Goal: Contribute content: Add original content to the website for others to see

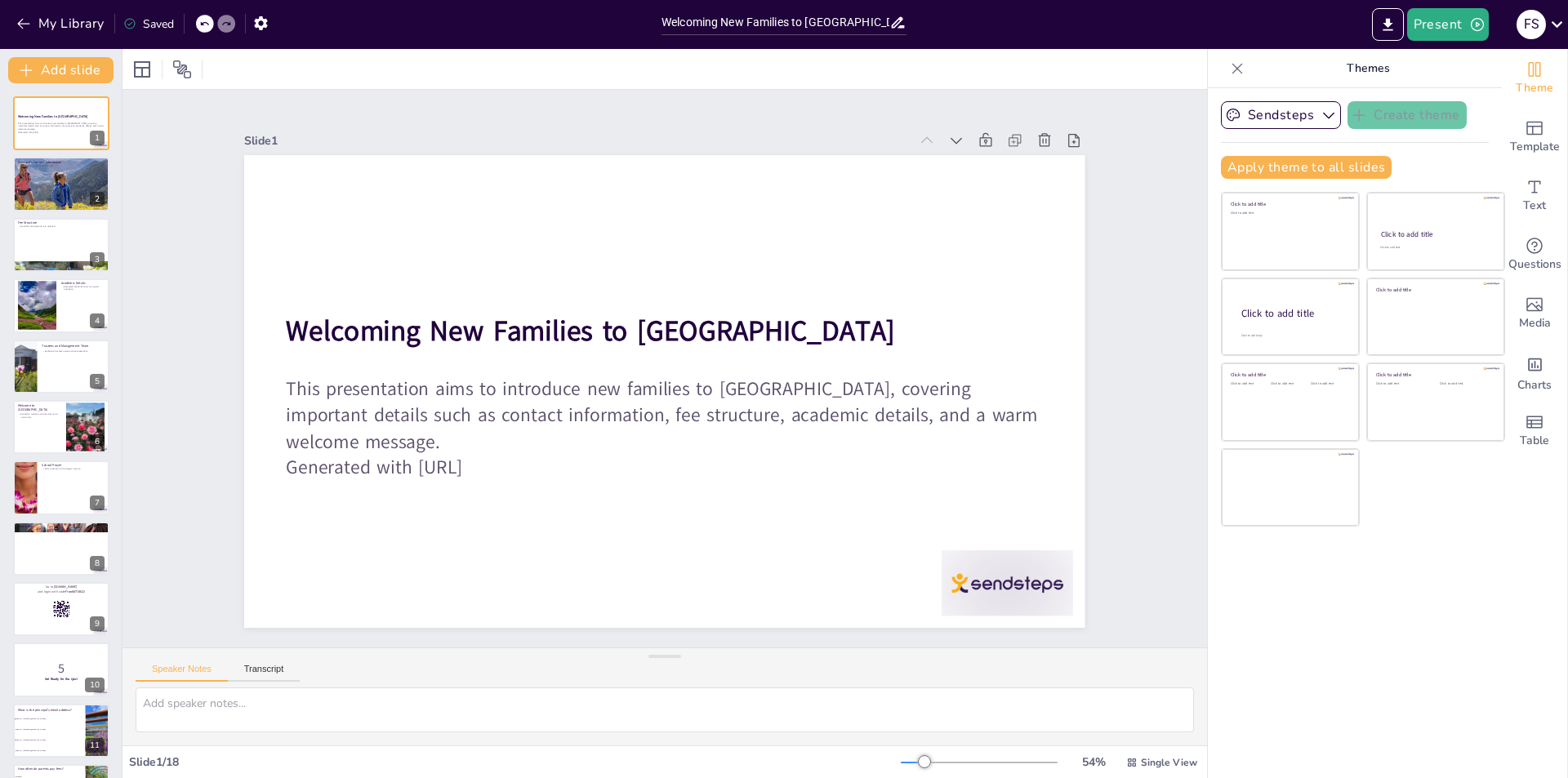
checkbox input "true"
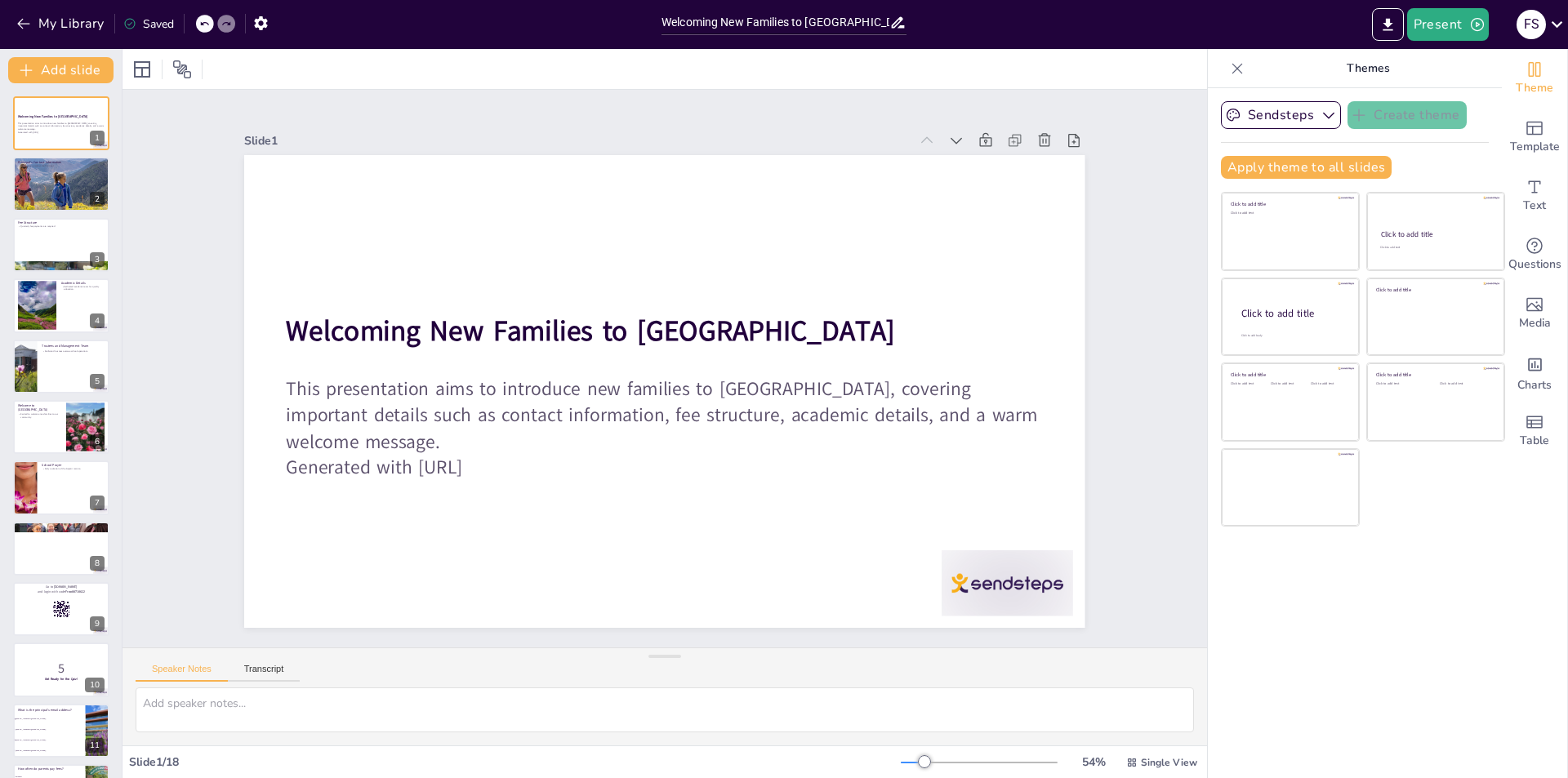
checkbox input "true"
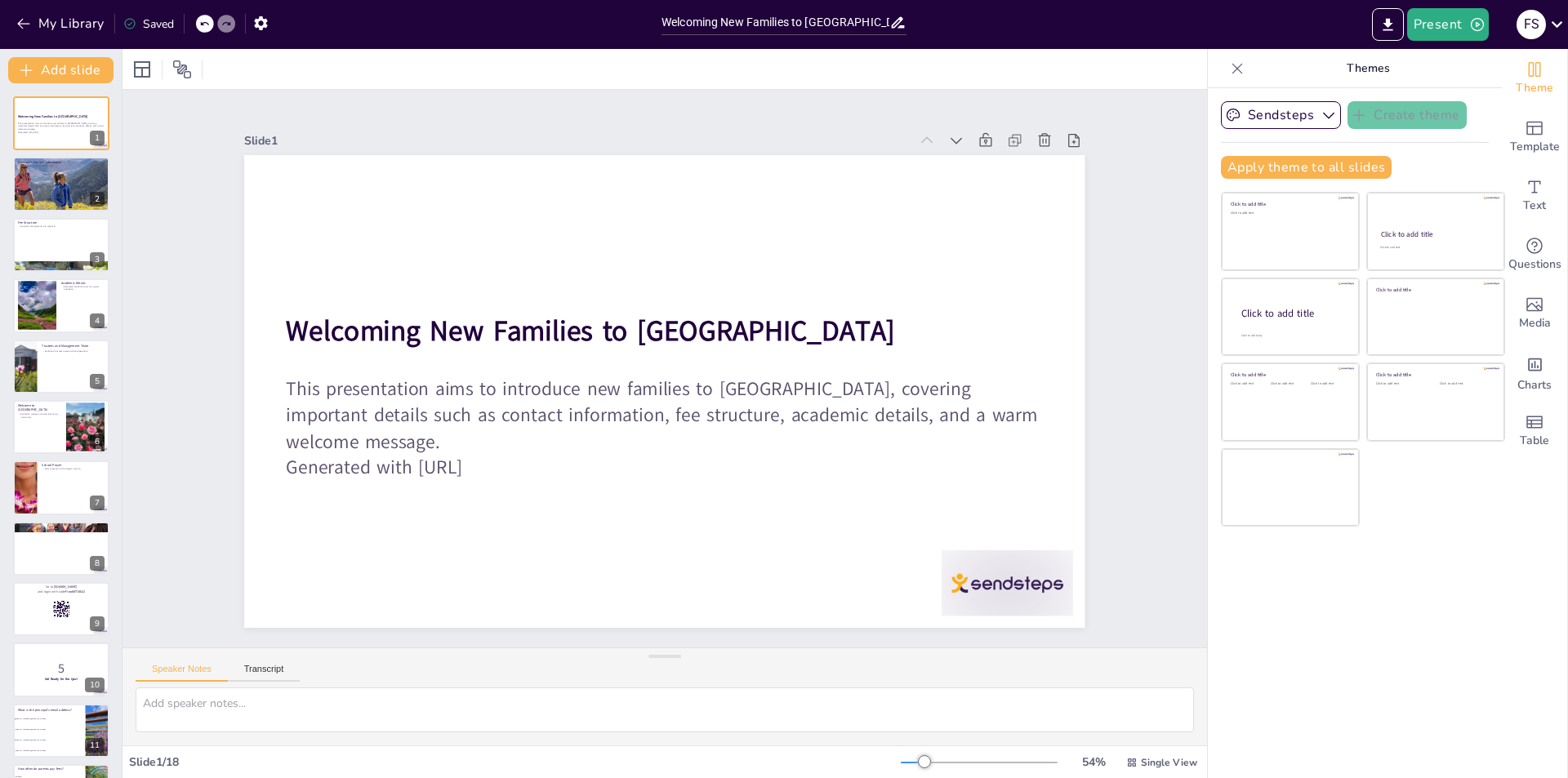
checkbox input "true"
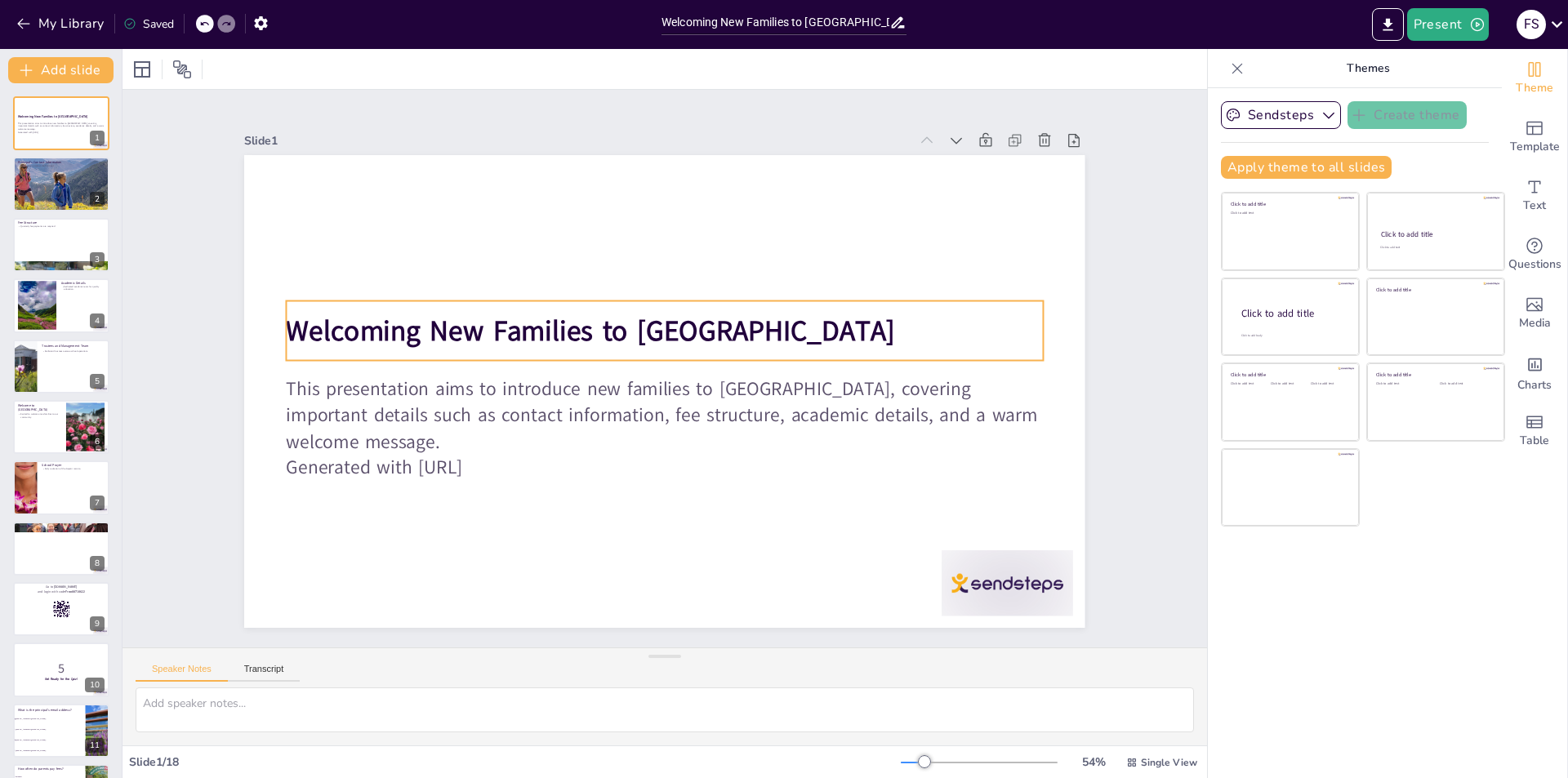
checkbox input "true"
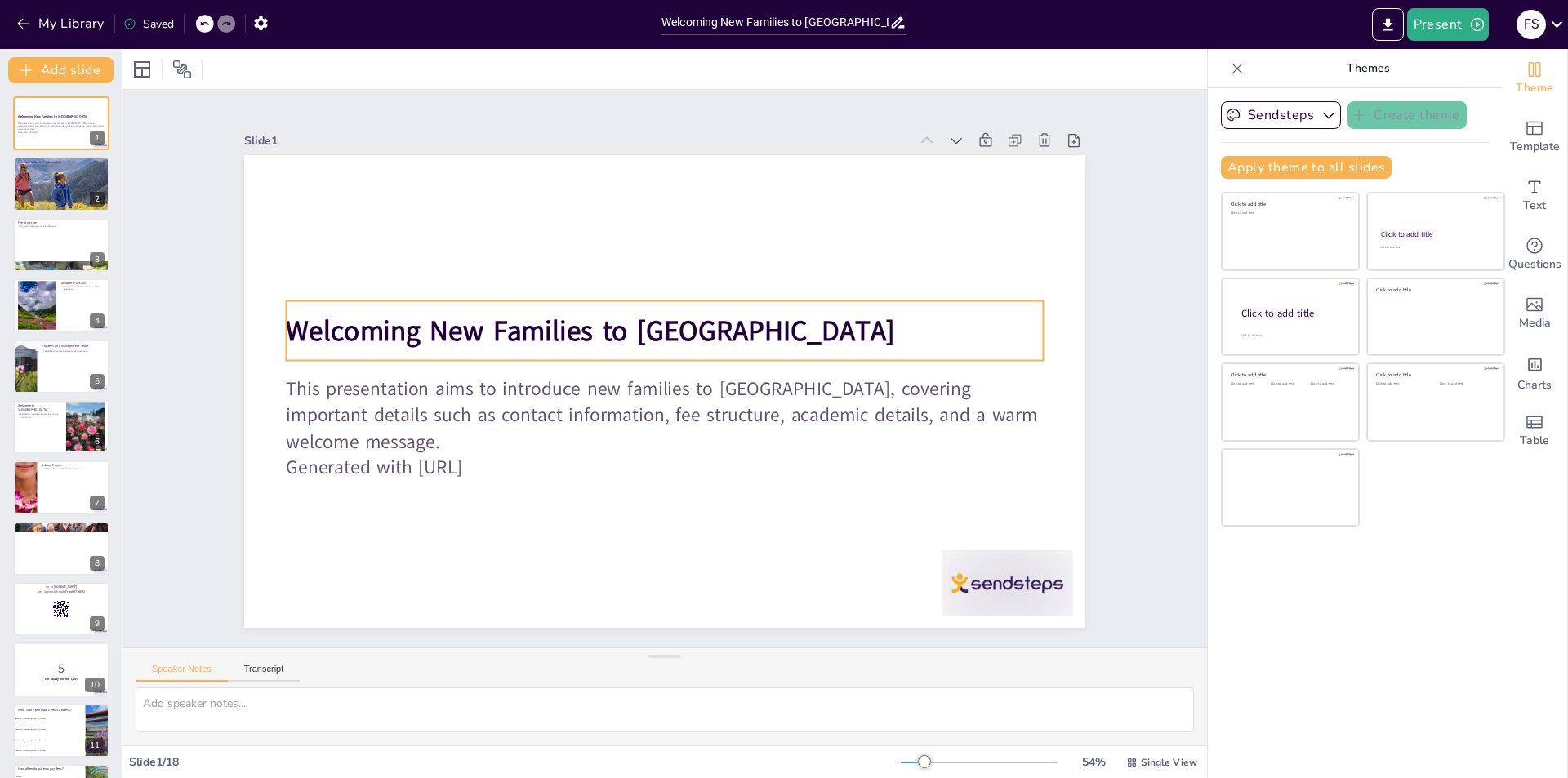
checkbox input "true"
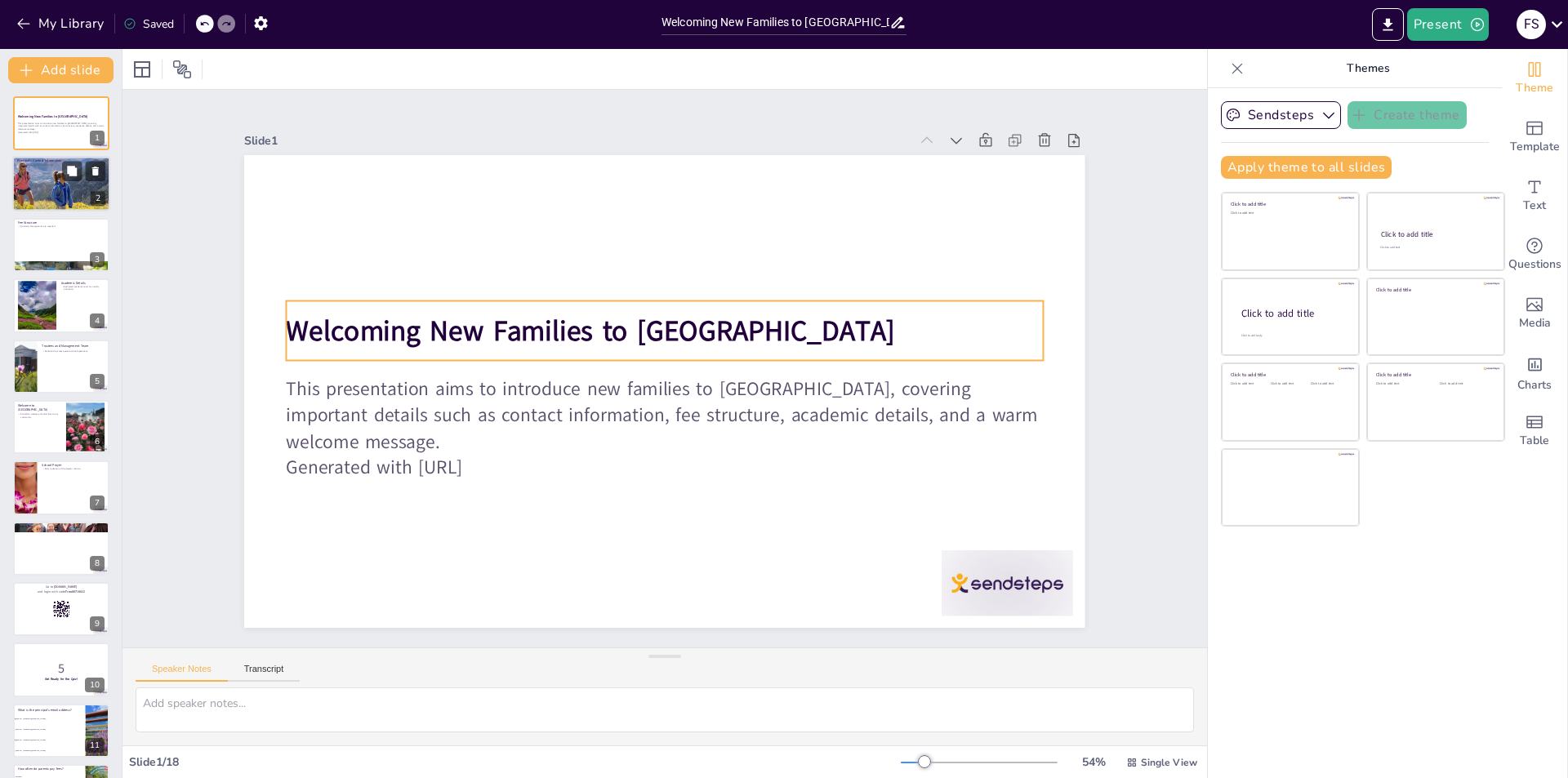
checkbox input "true"
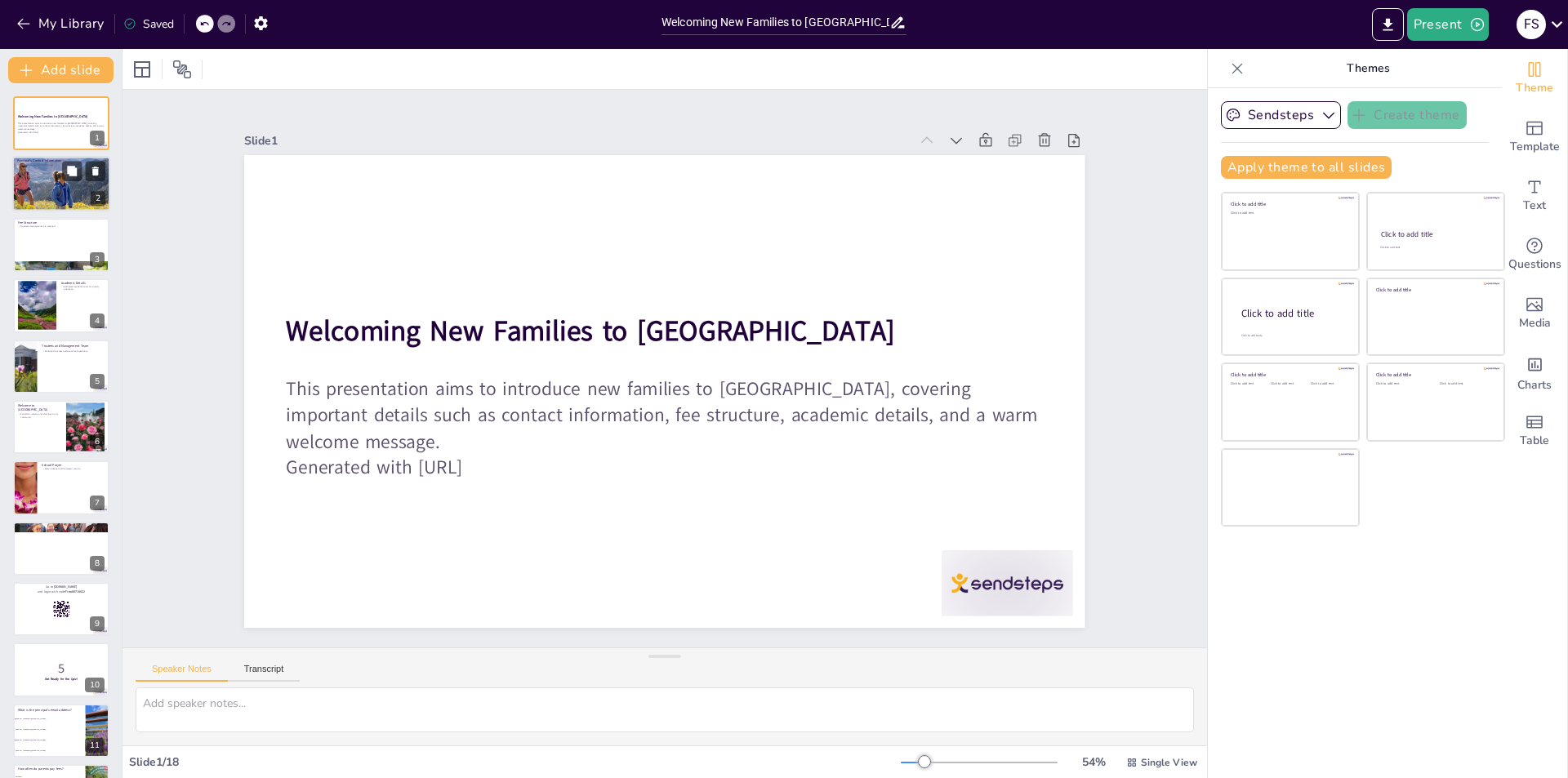
checkbox input "true"
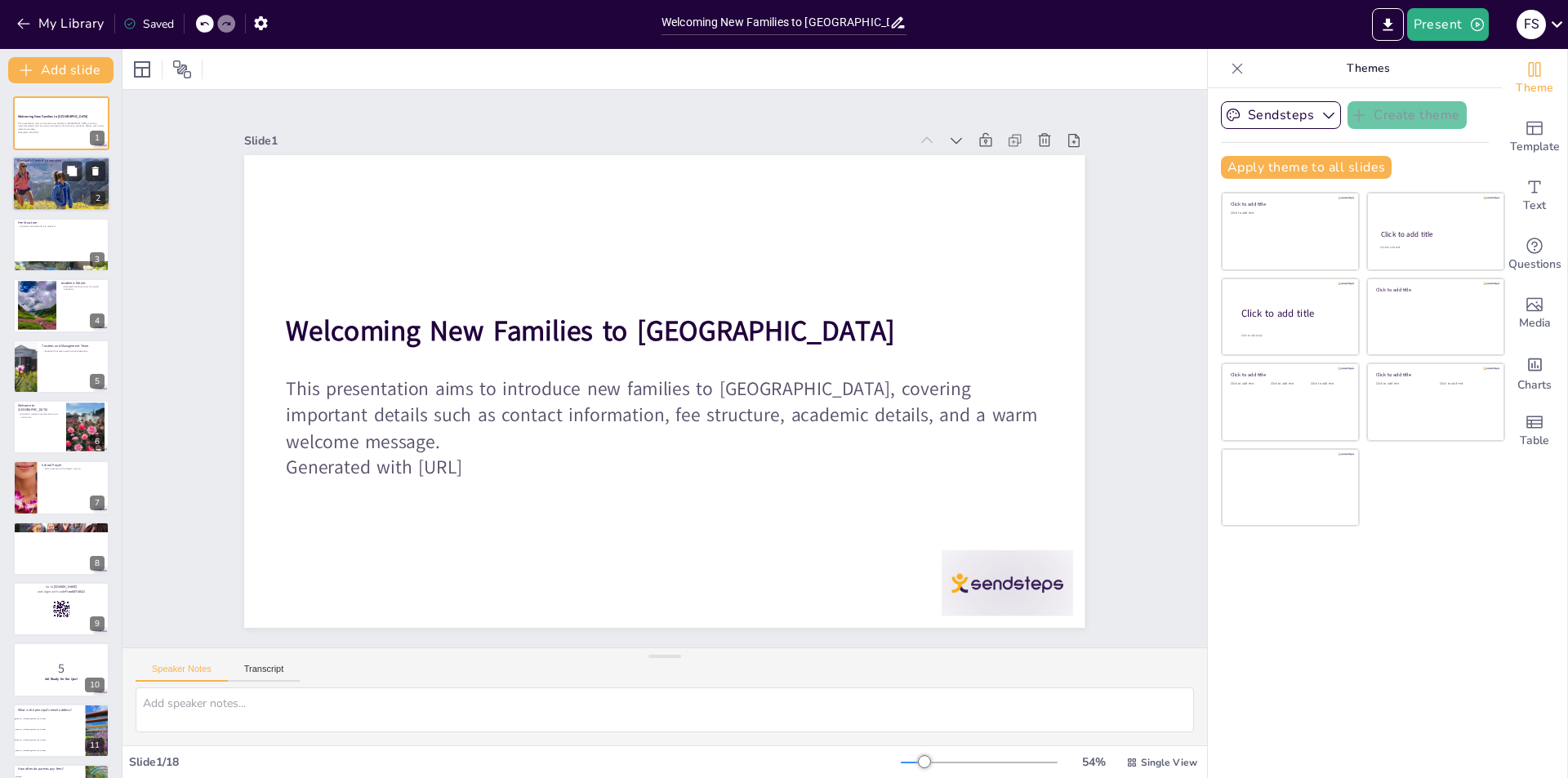
checkbox input "true"
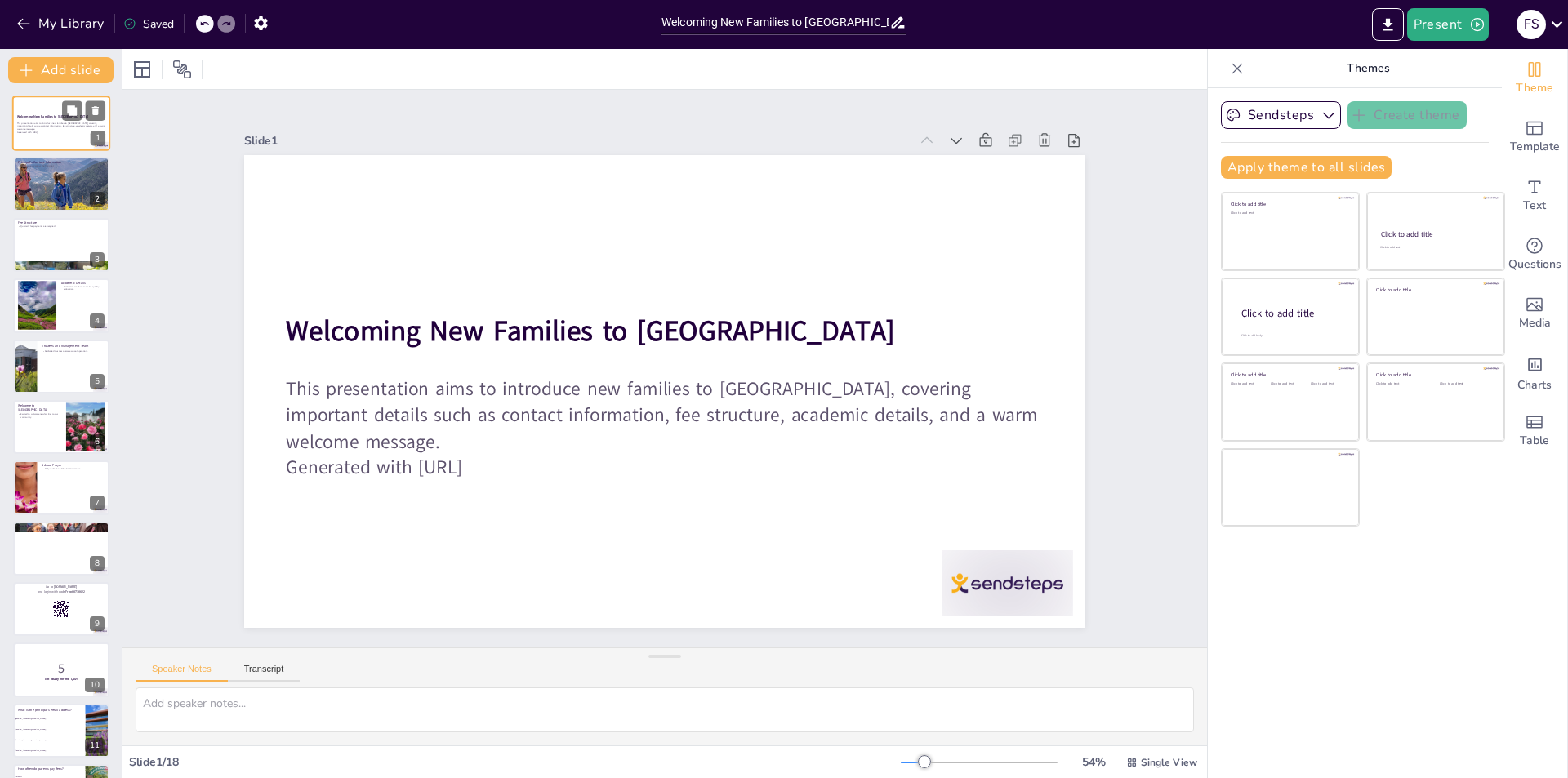
checkbox input "true"
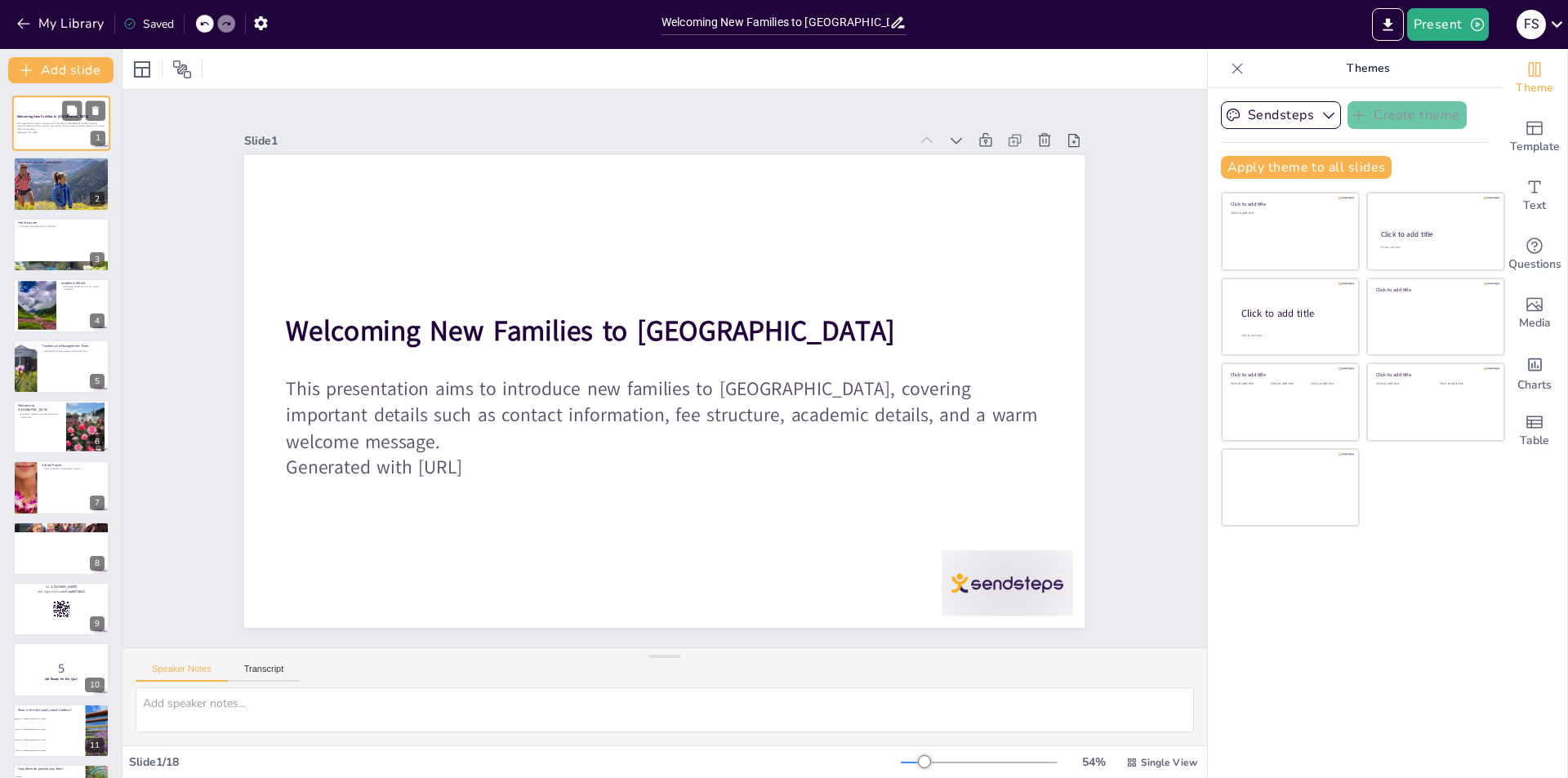
checkbox input "true"
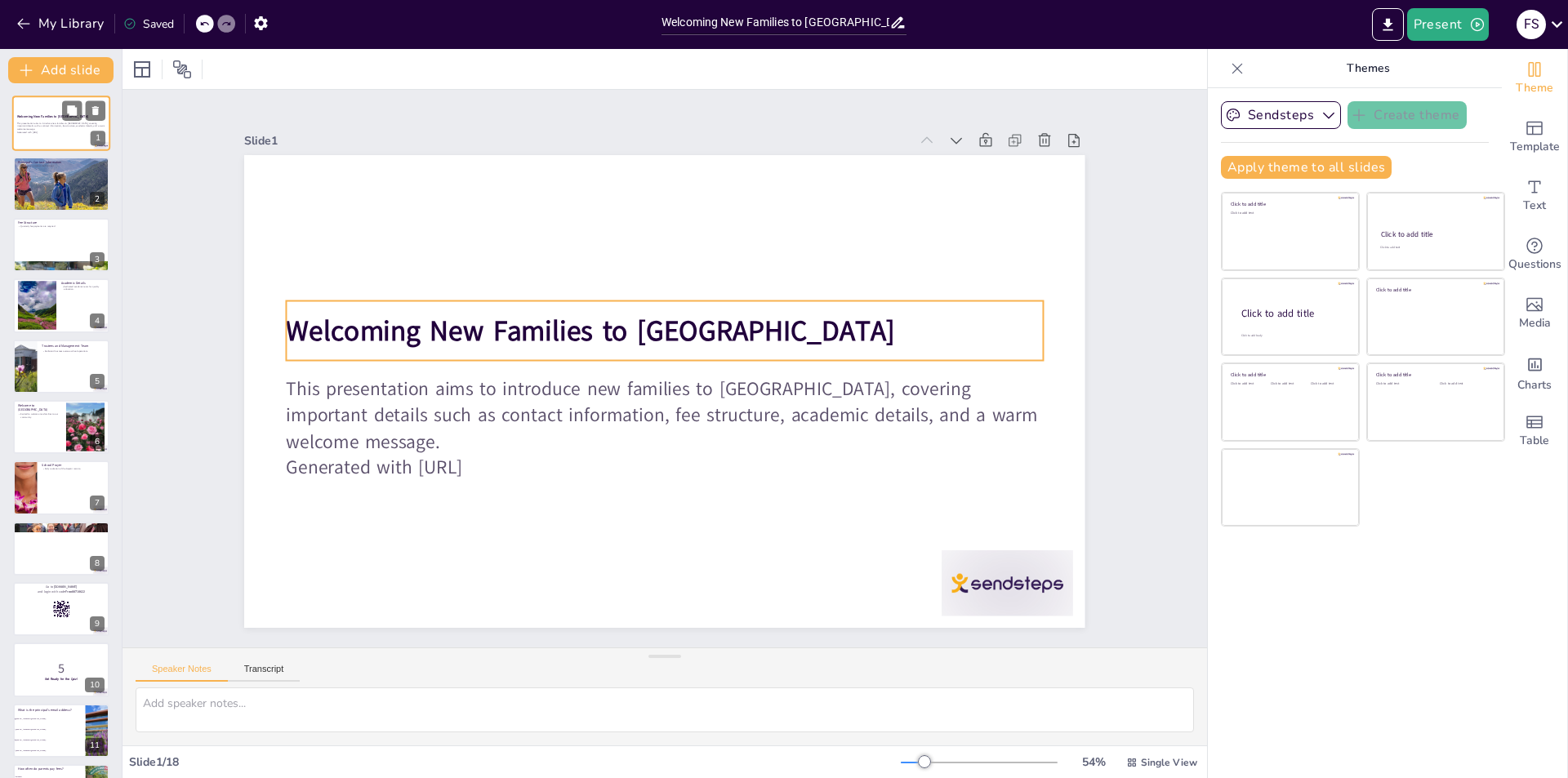
checkbox input "true"
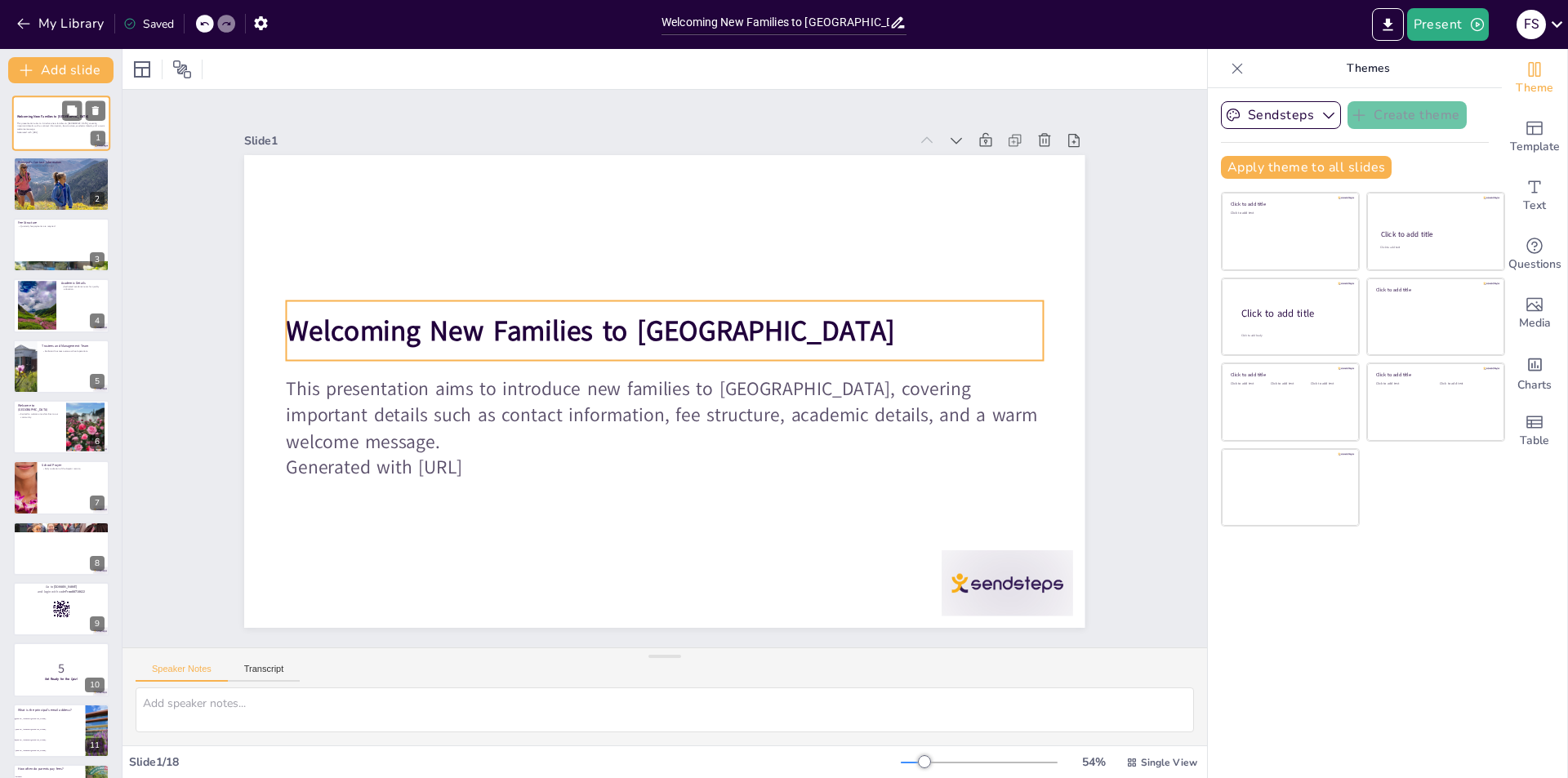
checkbox input "true"
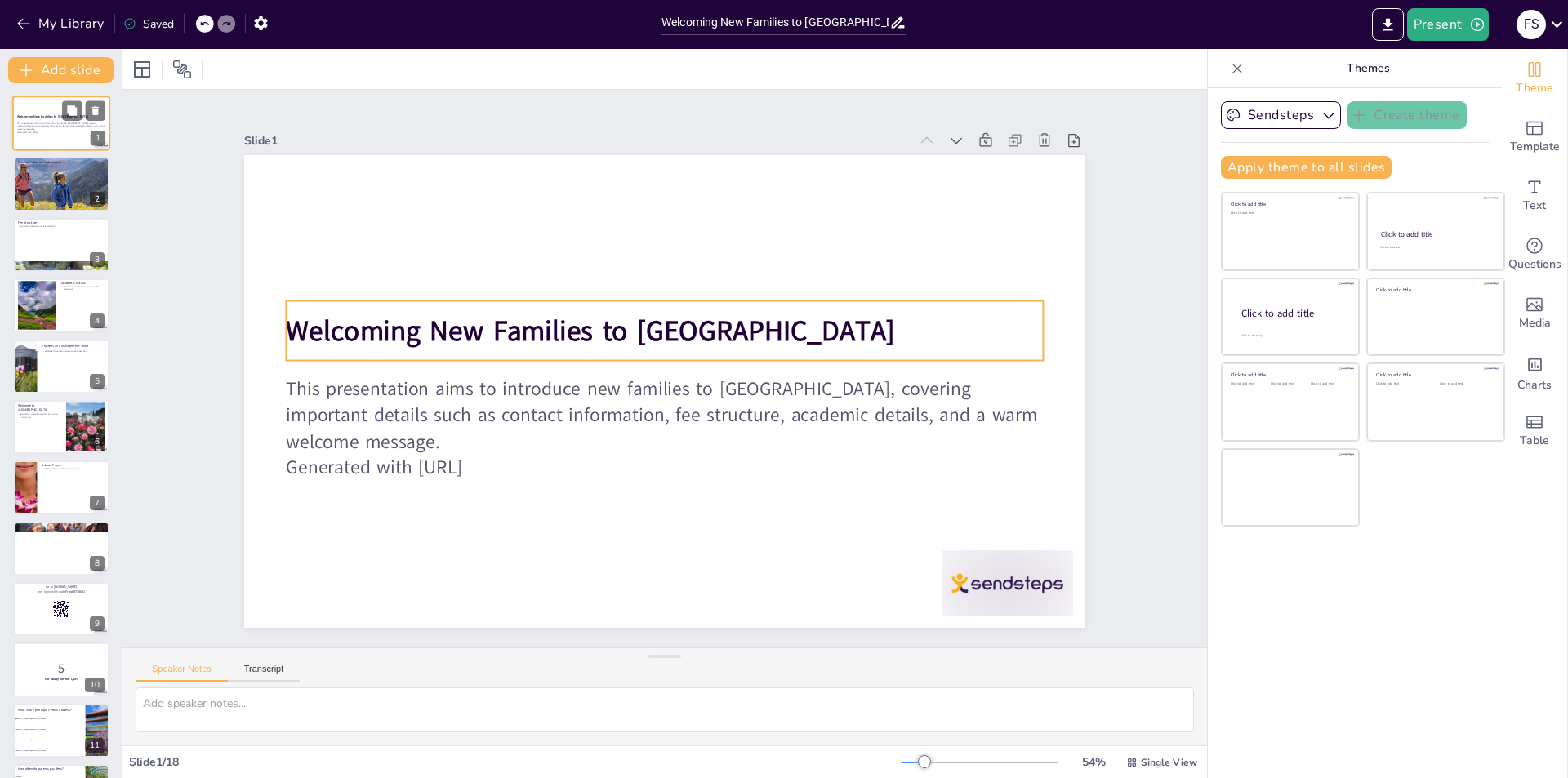
checkbox input "true"
click at [46, 137] on div at bounding box center [61, 124] width 98 height 56
checkbox input "true"
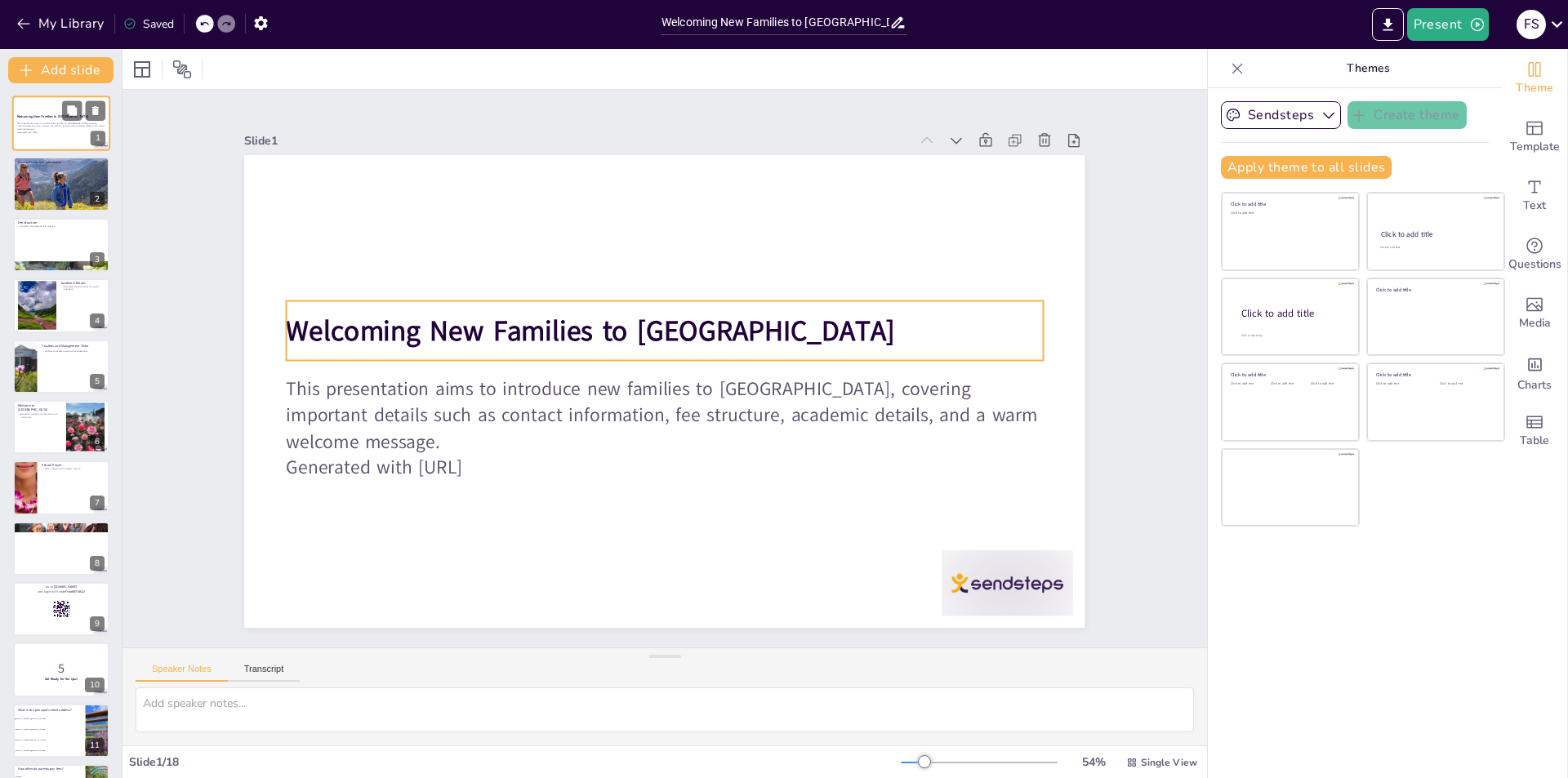
checkbox input "true"
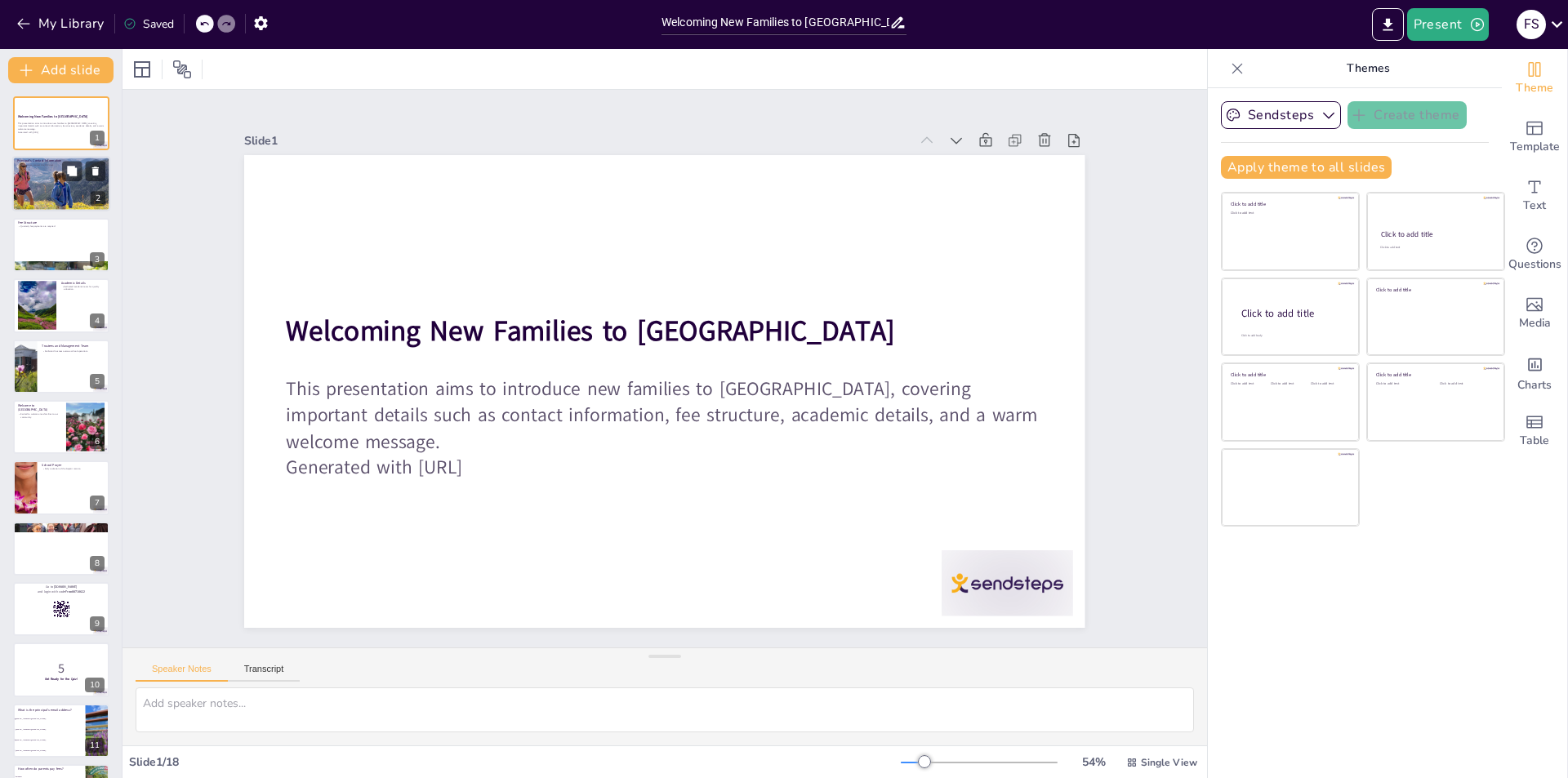
checkbox input "true"
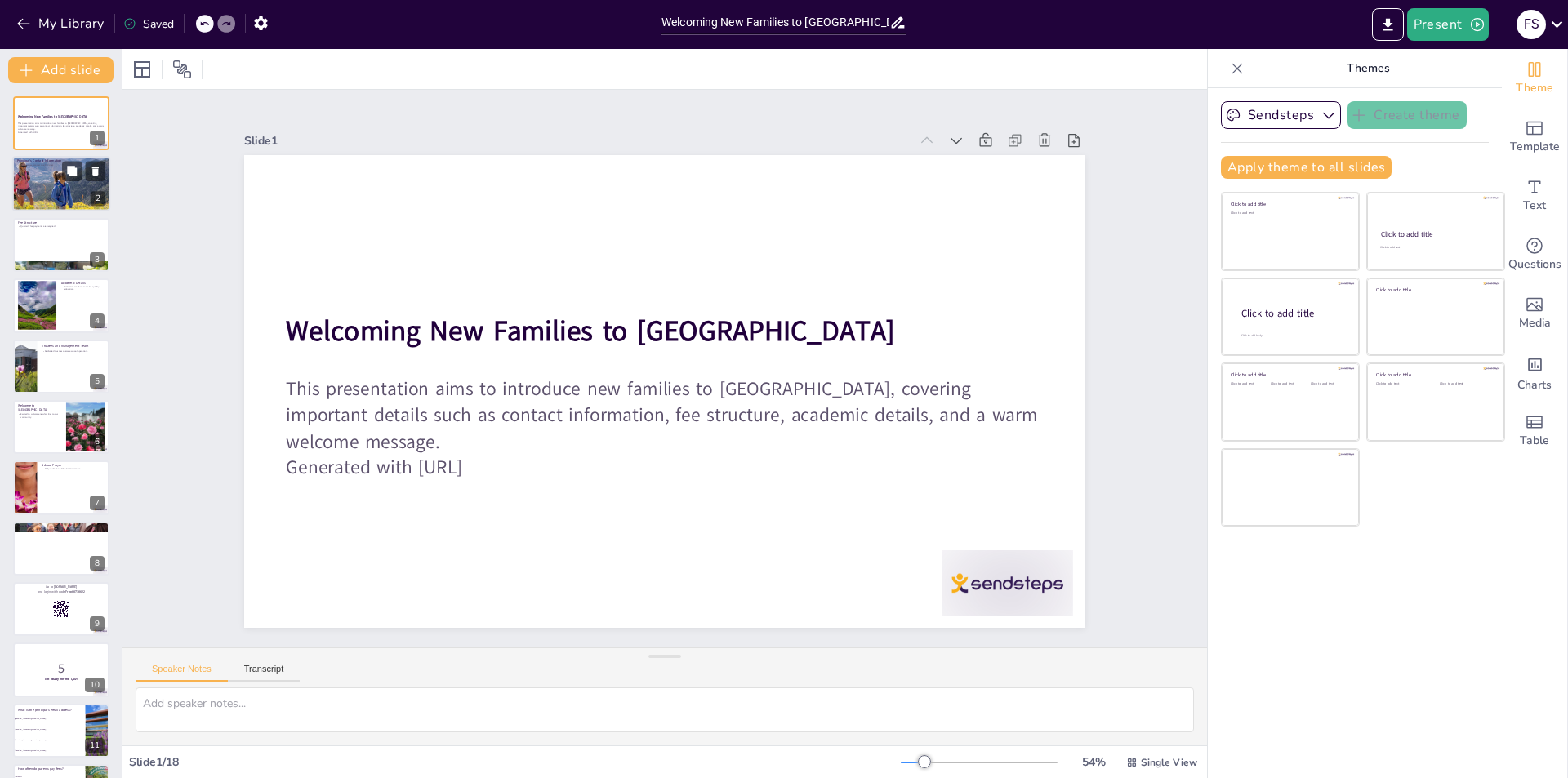
checkbox input "true"
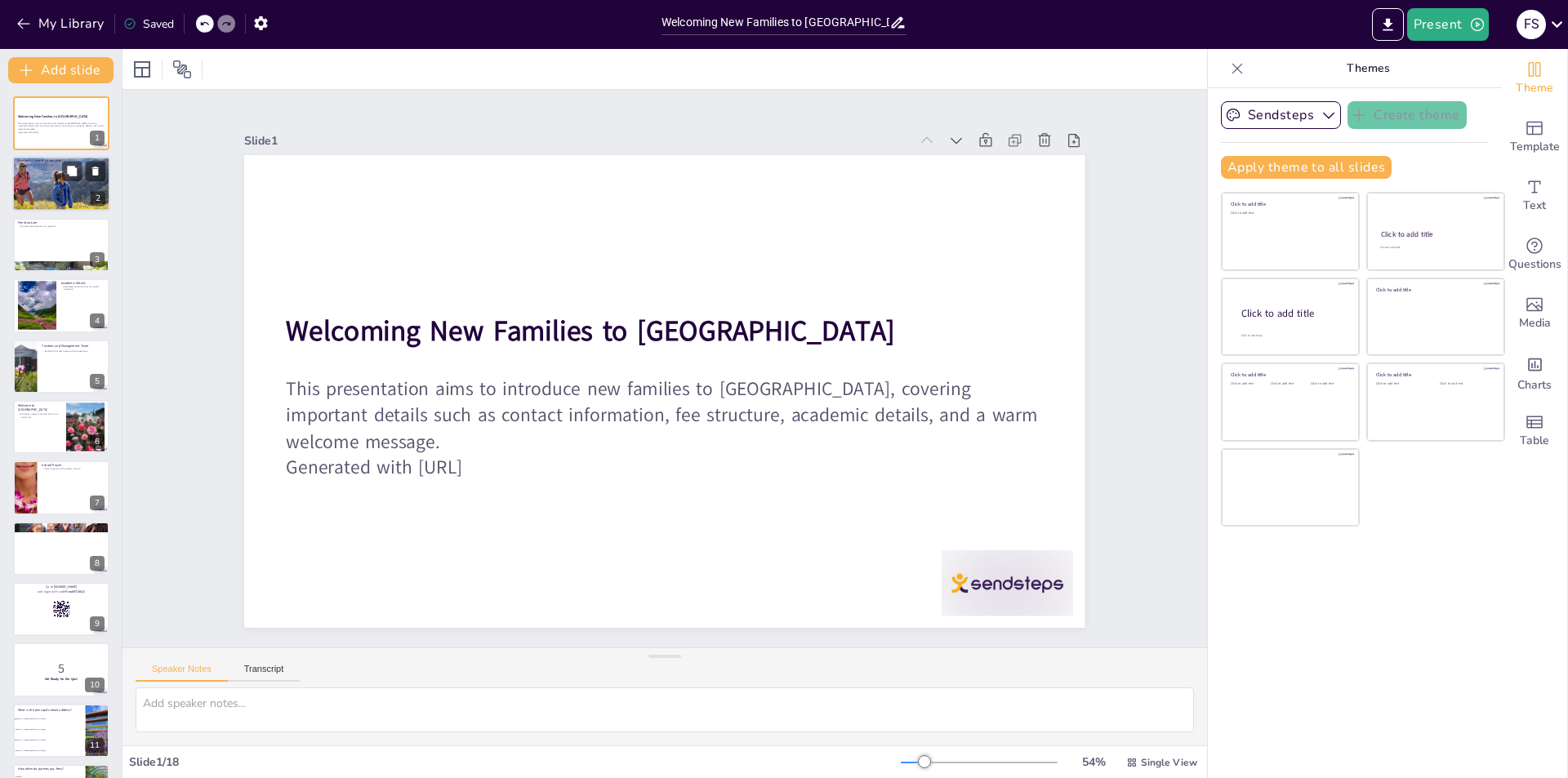
checkbox input "true"
click at [46, 206] on div at bounding box center [61, 184] width 159 height 56
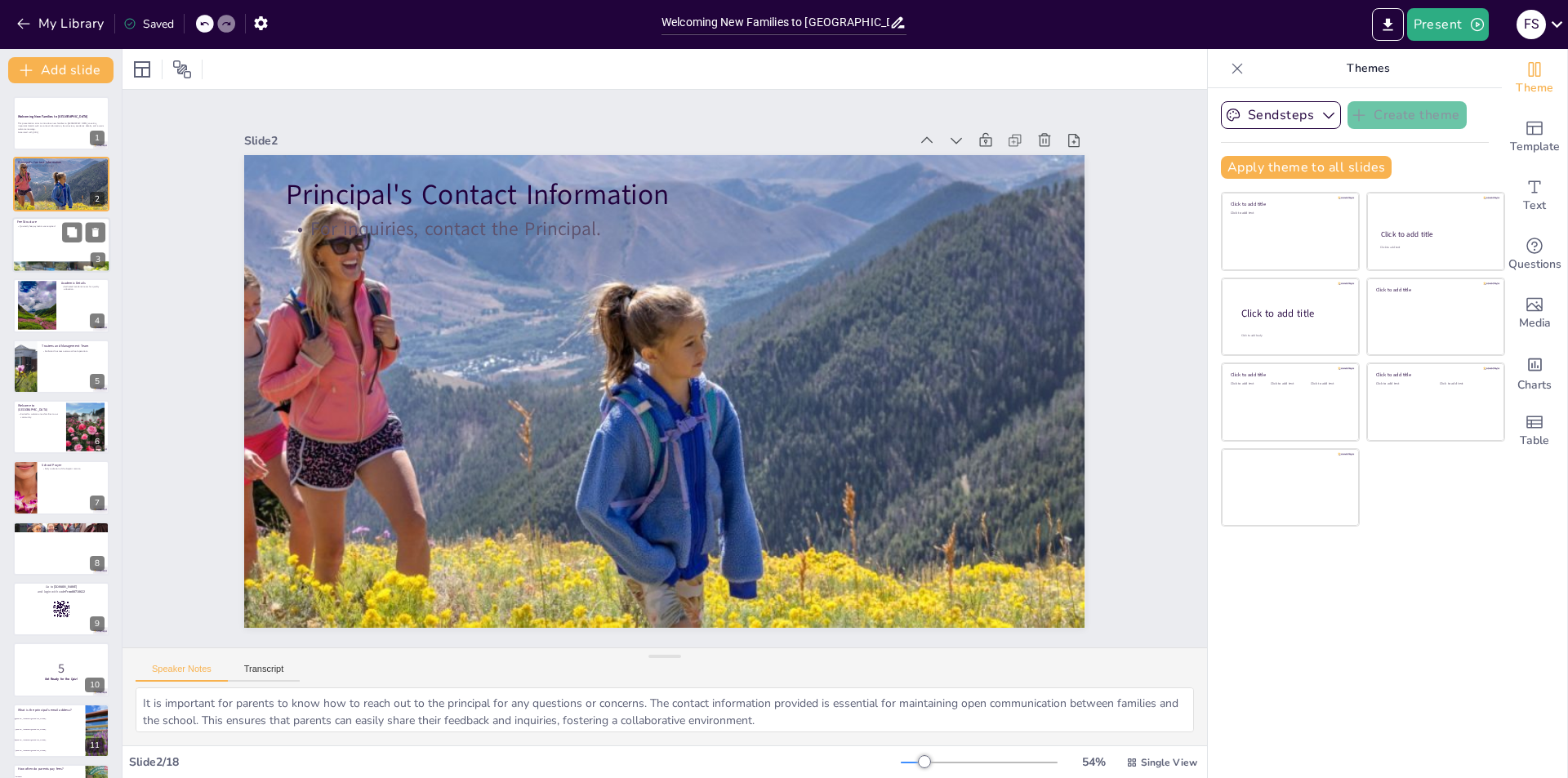
checkbox input "true"
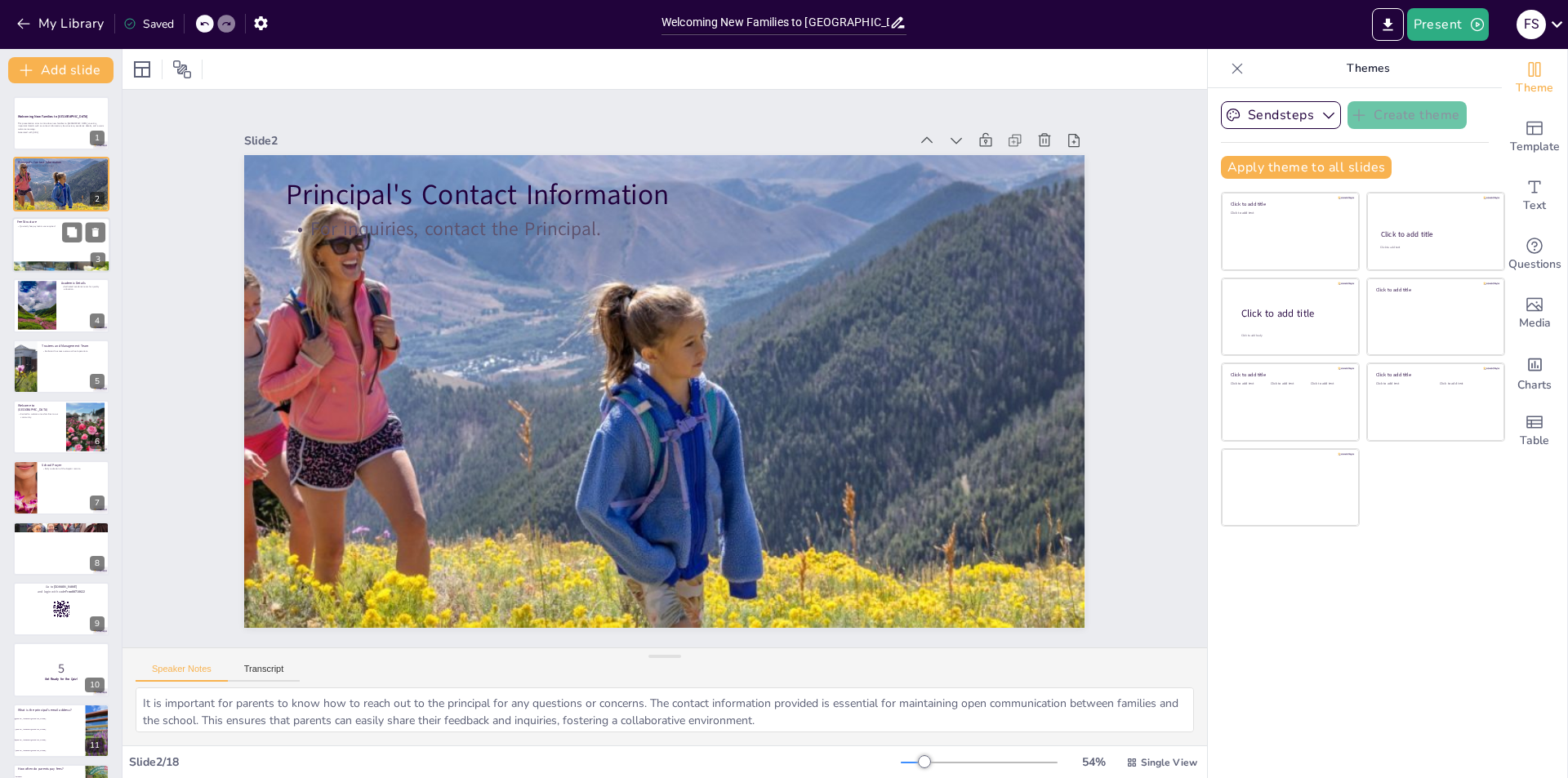
checkbox input "true"
type textarea "It is important for parents to know how to reach out to the principal for any q…"
checkbox input "true"
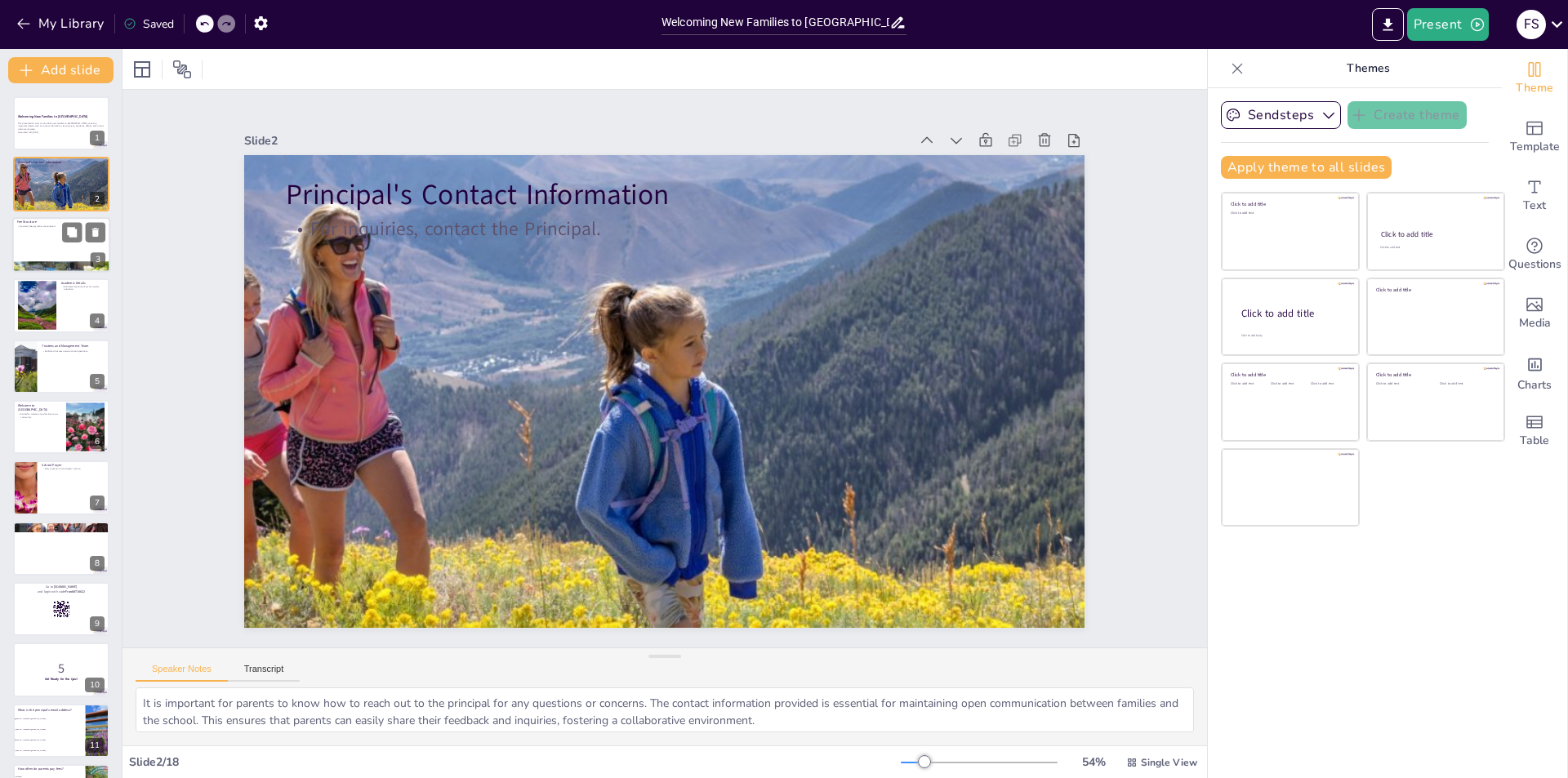
checkbox input "true"
click at [44, 243] on div at bounding box center [61, 245] width 98 height 56
checkbox input "true"
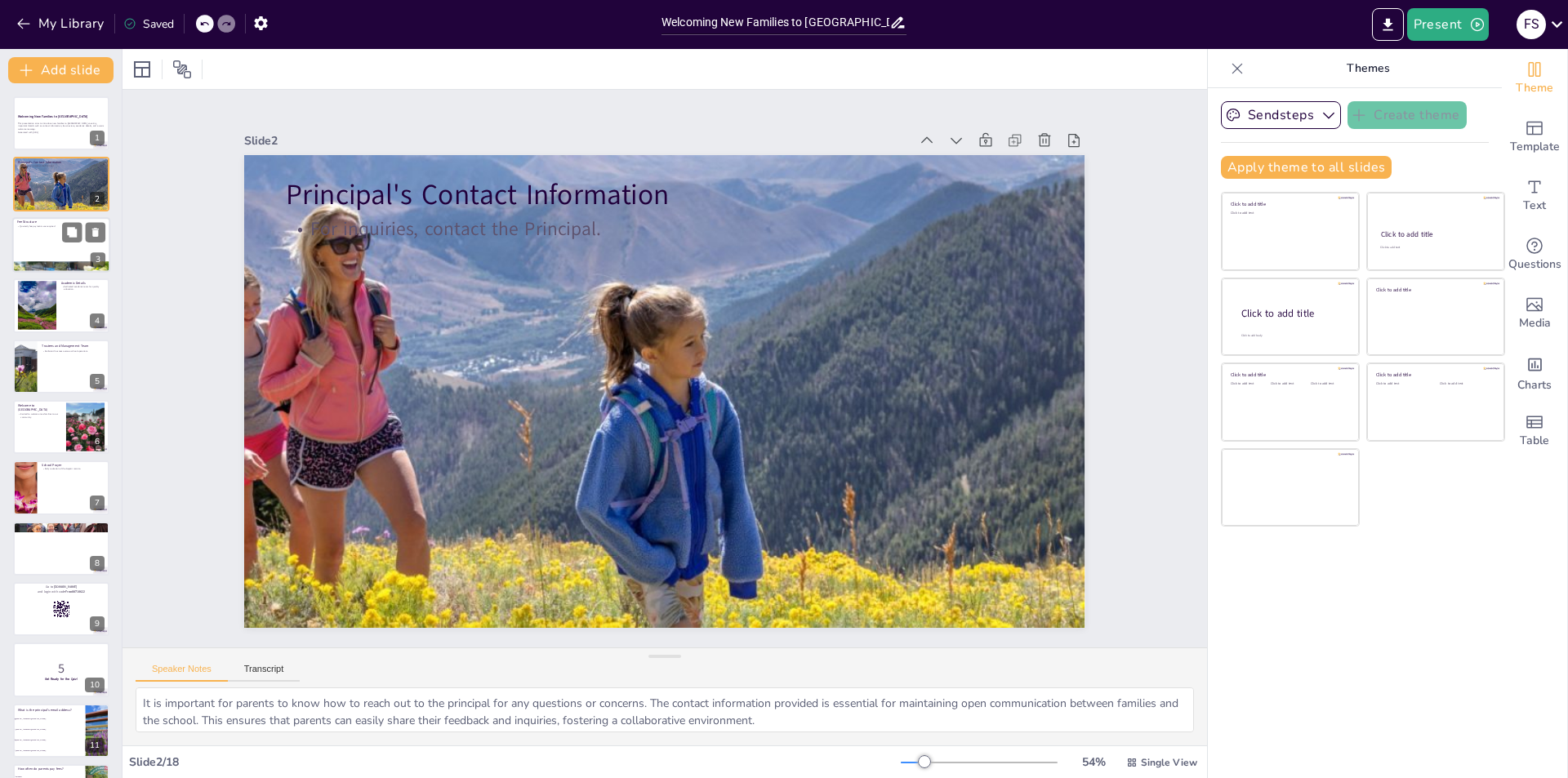
checkbox input "true"
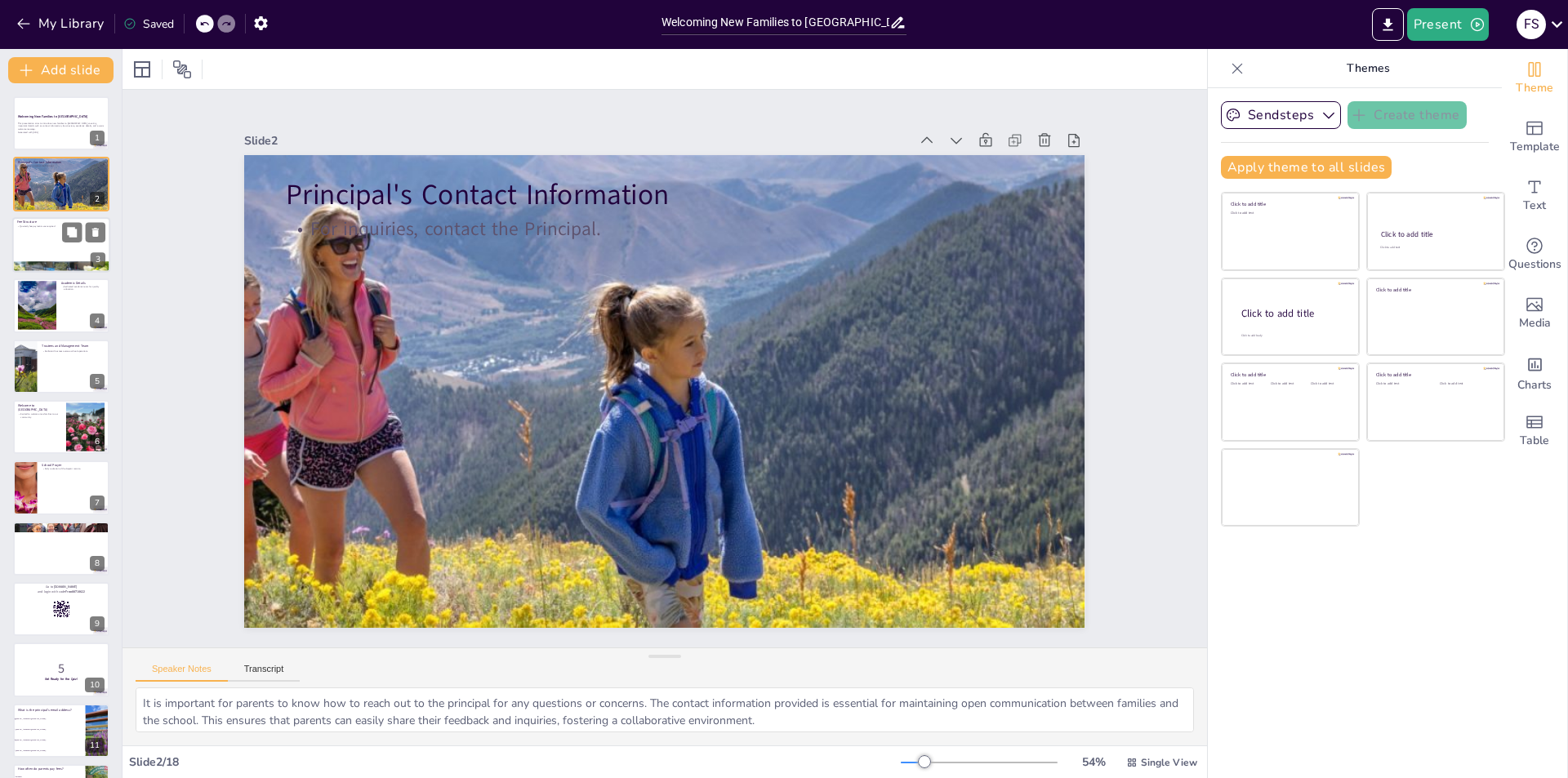
type textarea "Understanding the fee structure is crucial for parents as it impacts their budg…"
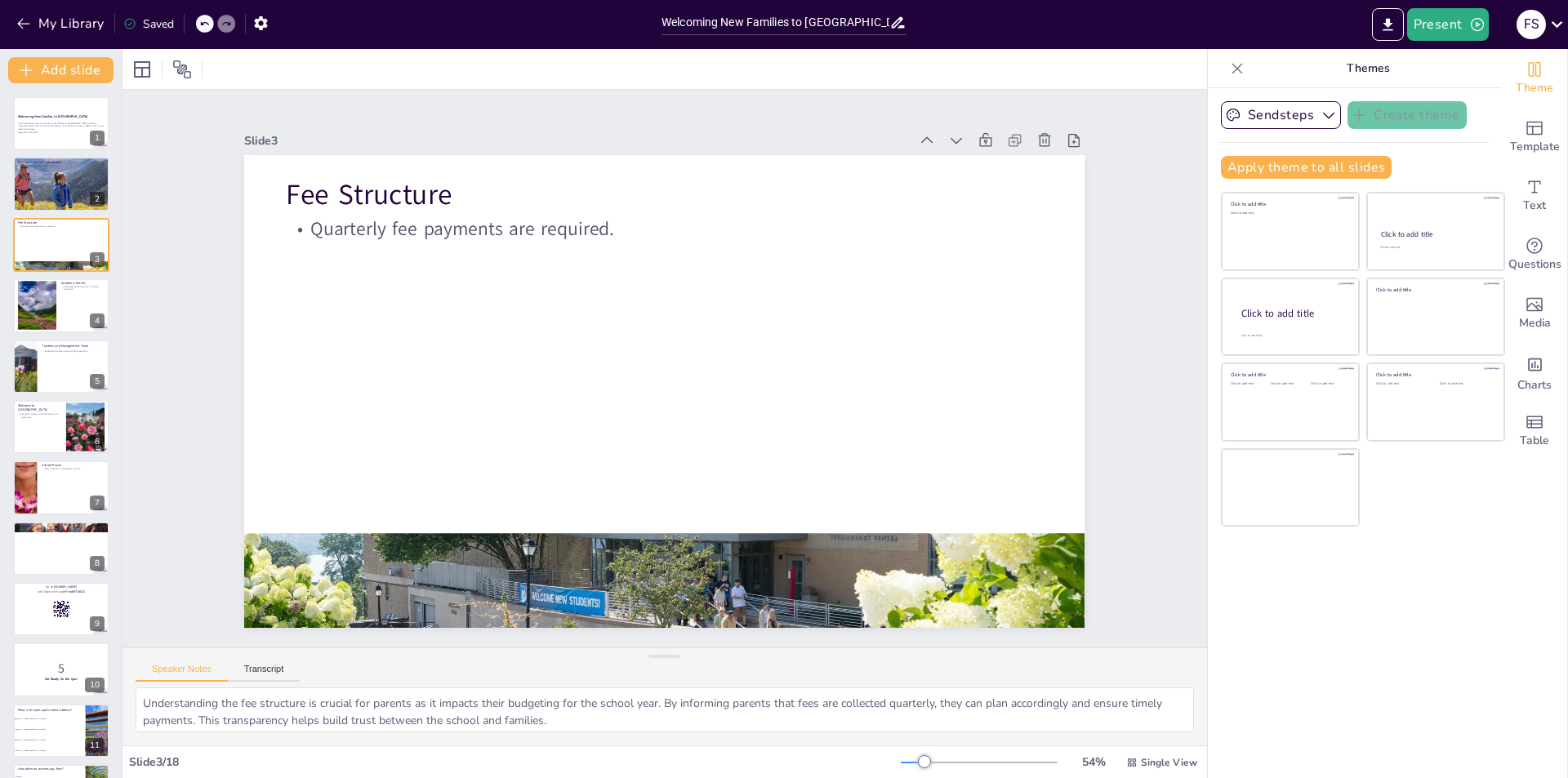
checkbox input "true"
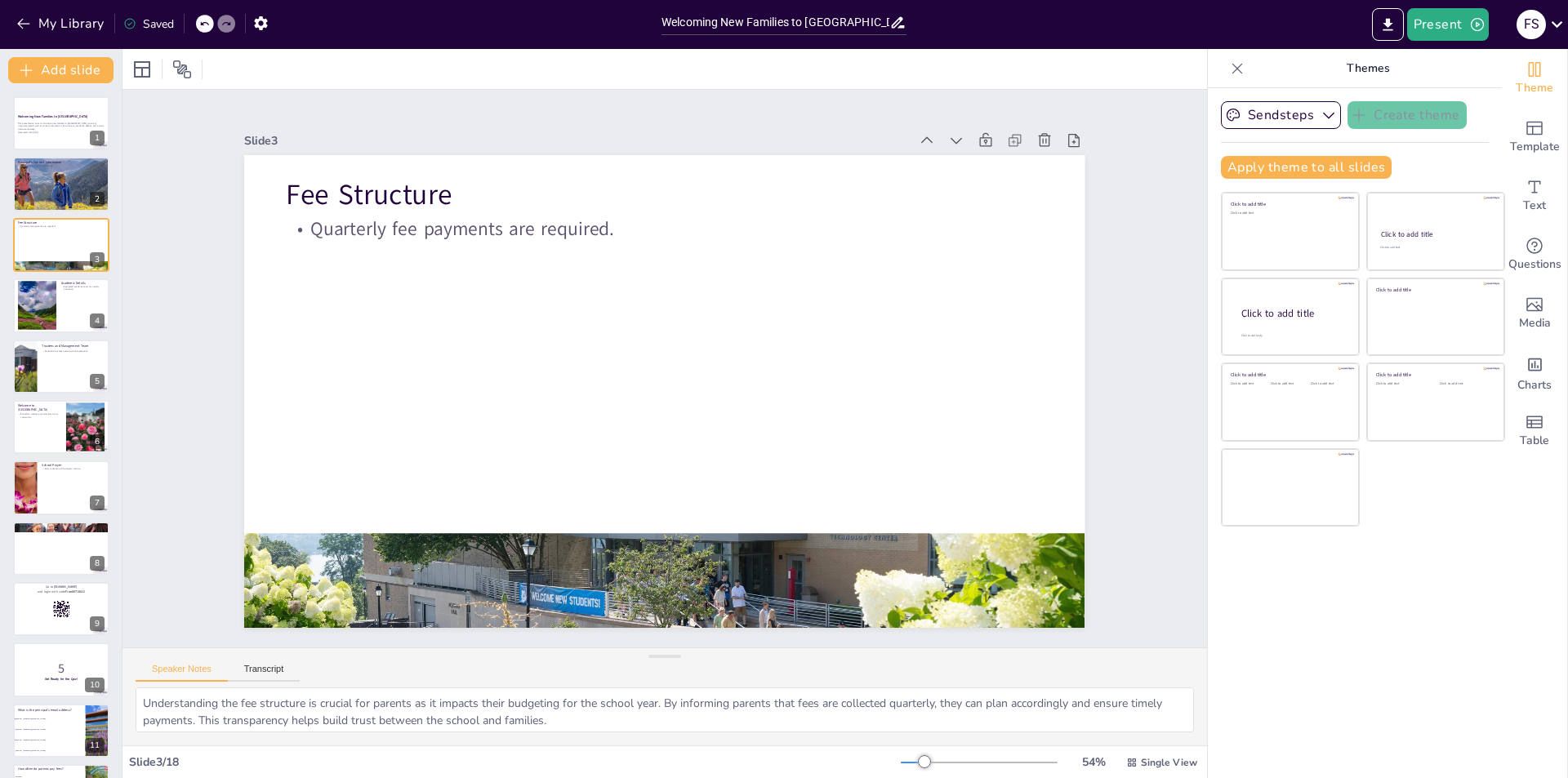
checkbox input "true"
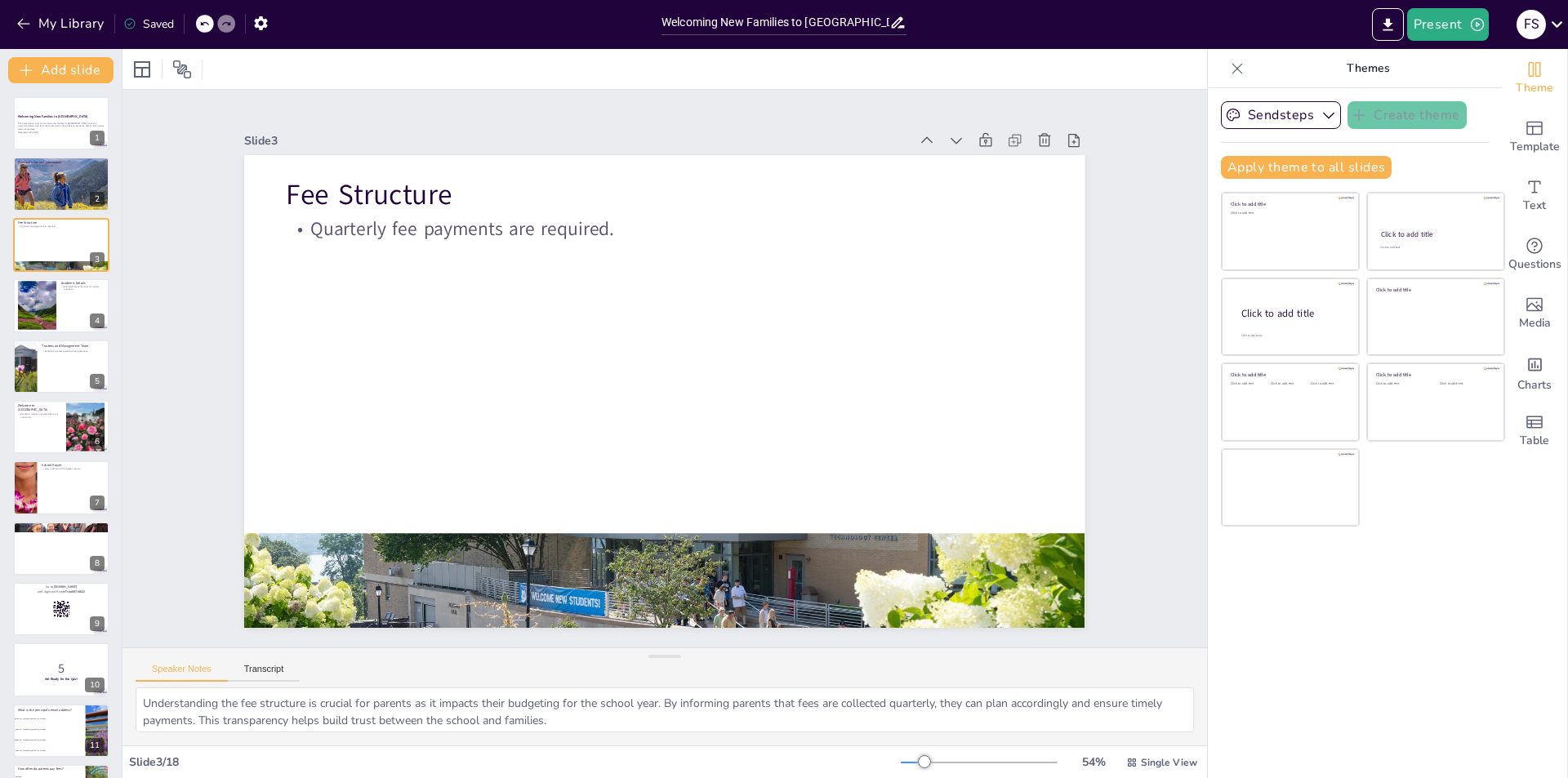
checkbox input "true"
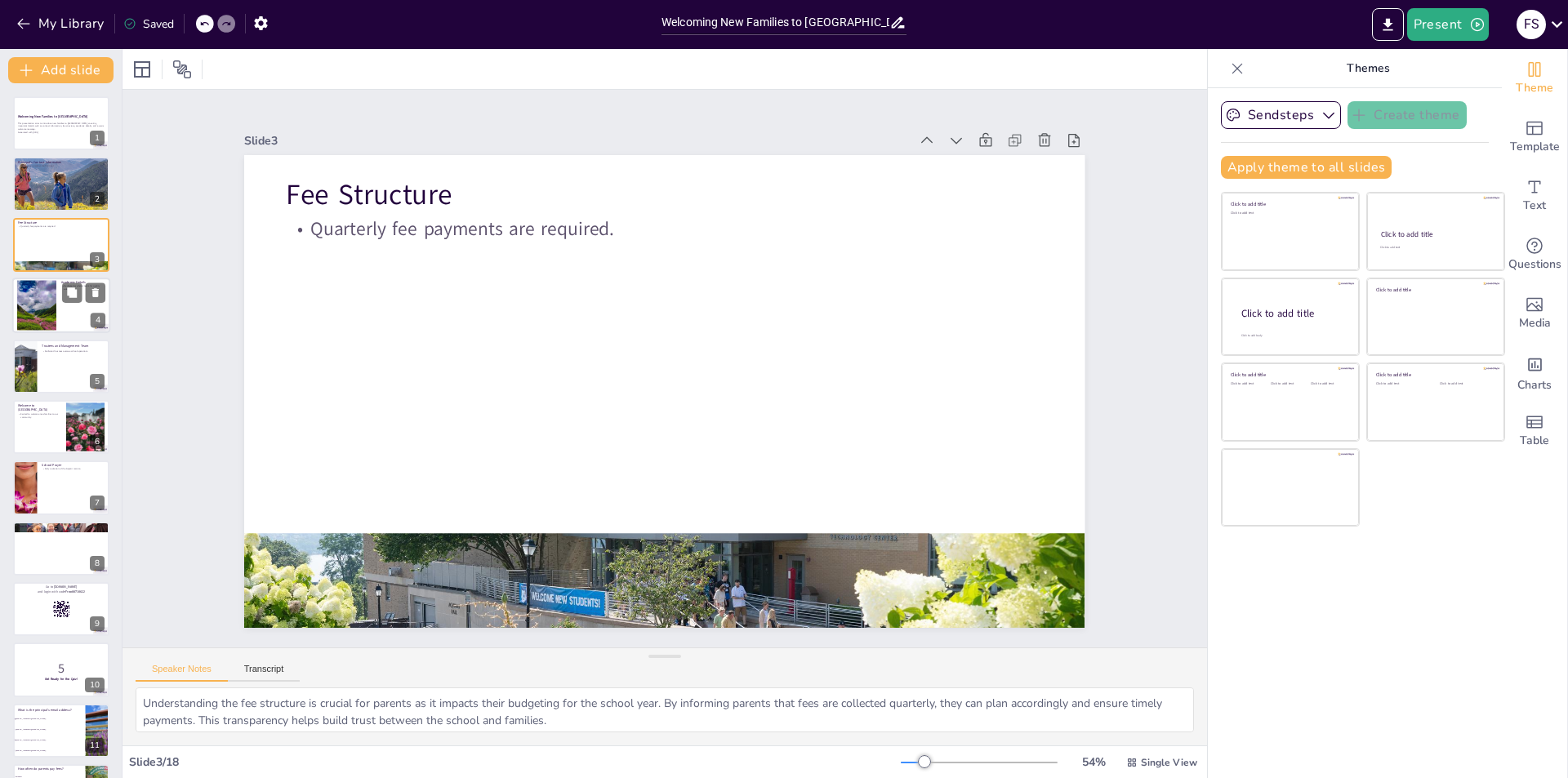
checkbox input "true"
click at [41, 297] on div at bounding box center [37, 305] width 39 height 62
checkbox input "true"
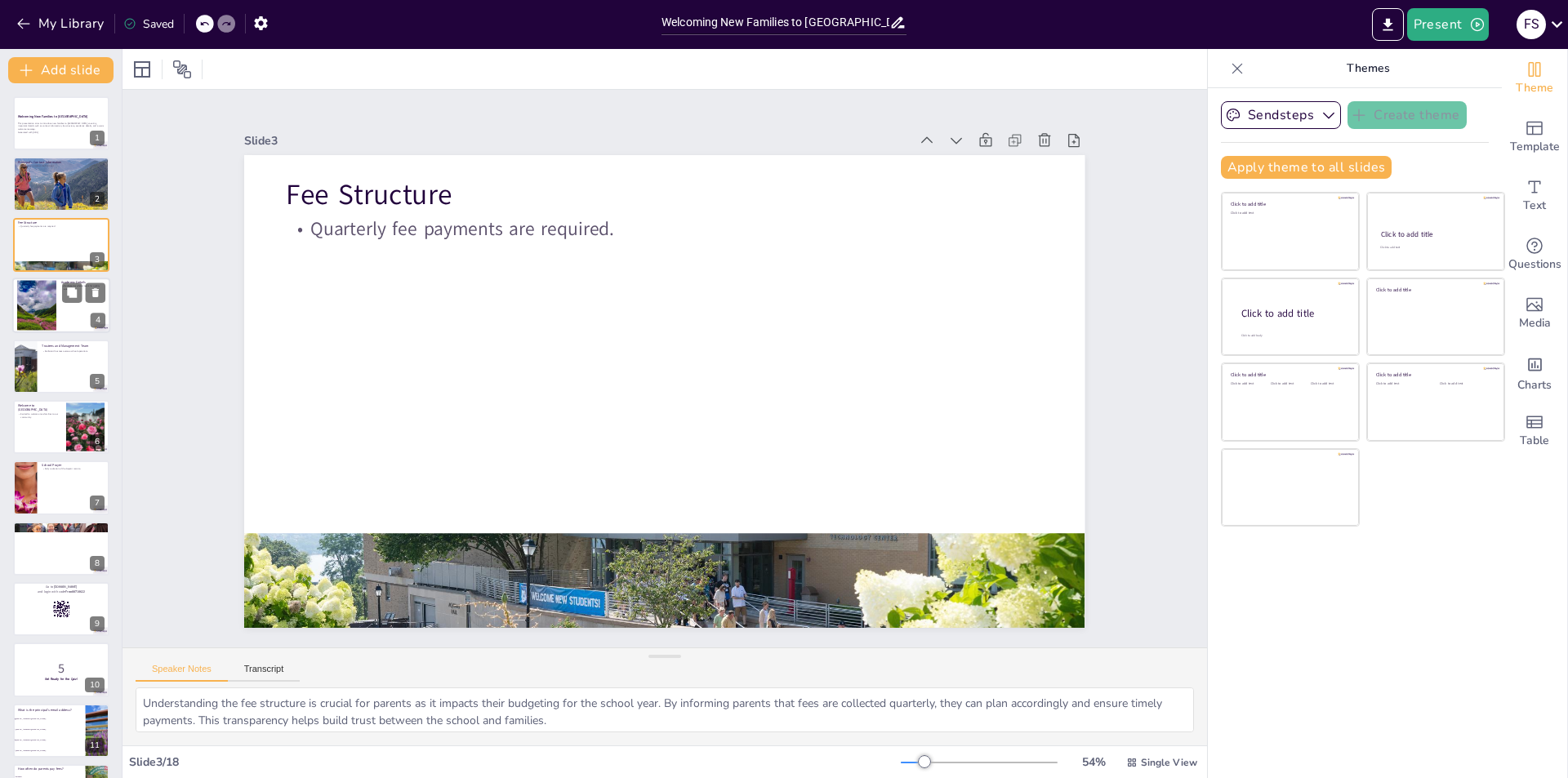
checkbox input "true"
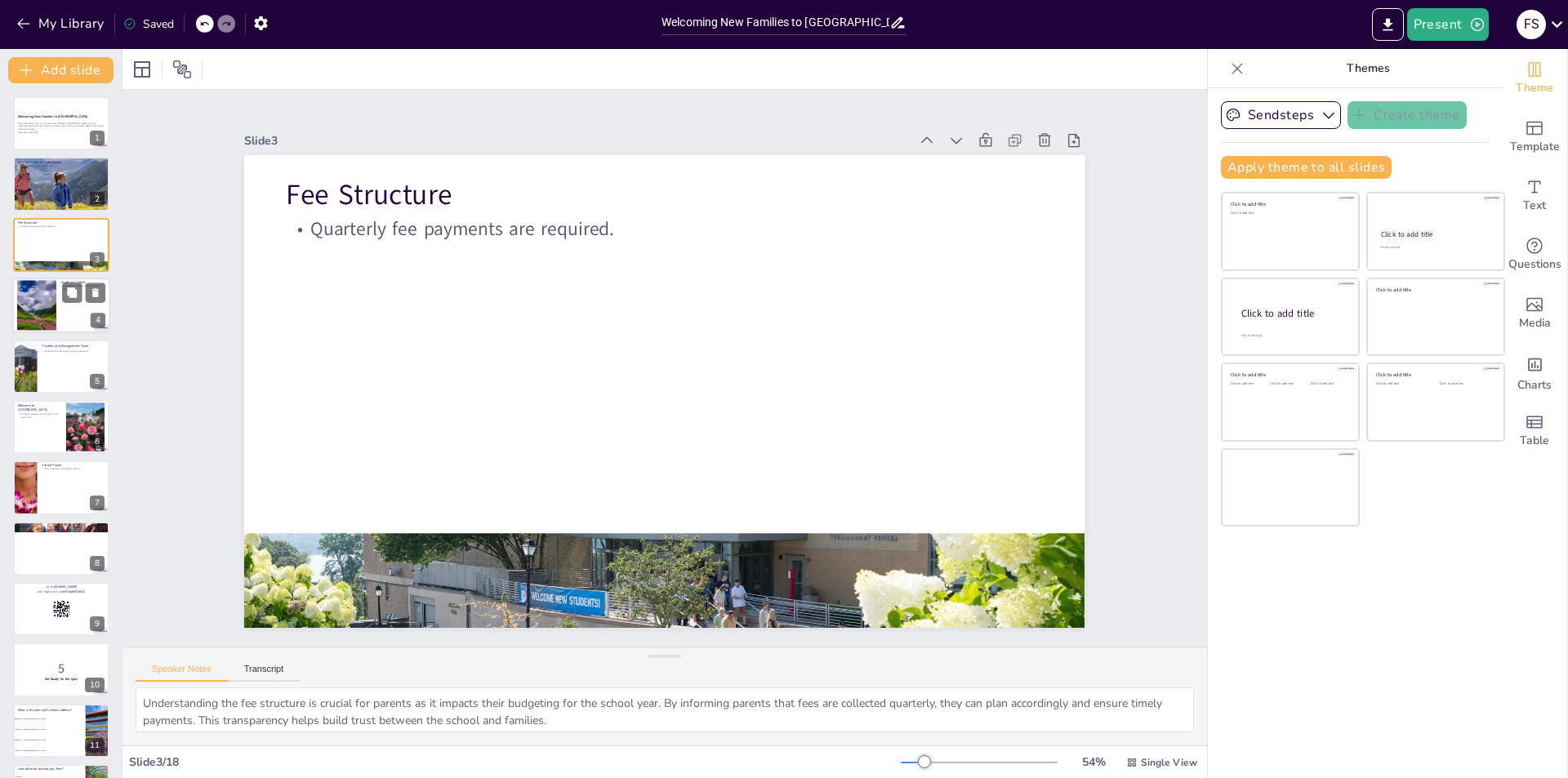
type textarea "The academic team's commitment to quality education is vital for student succes…"
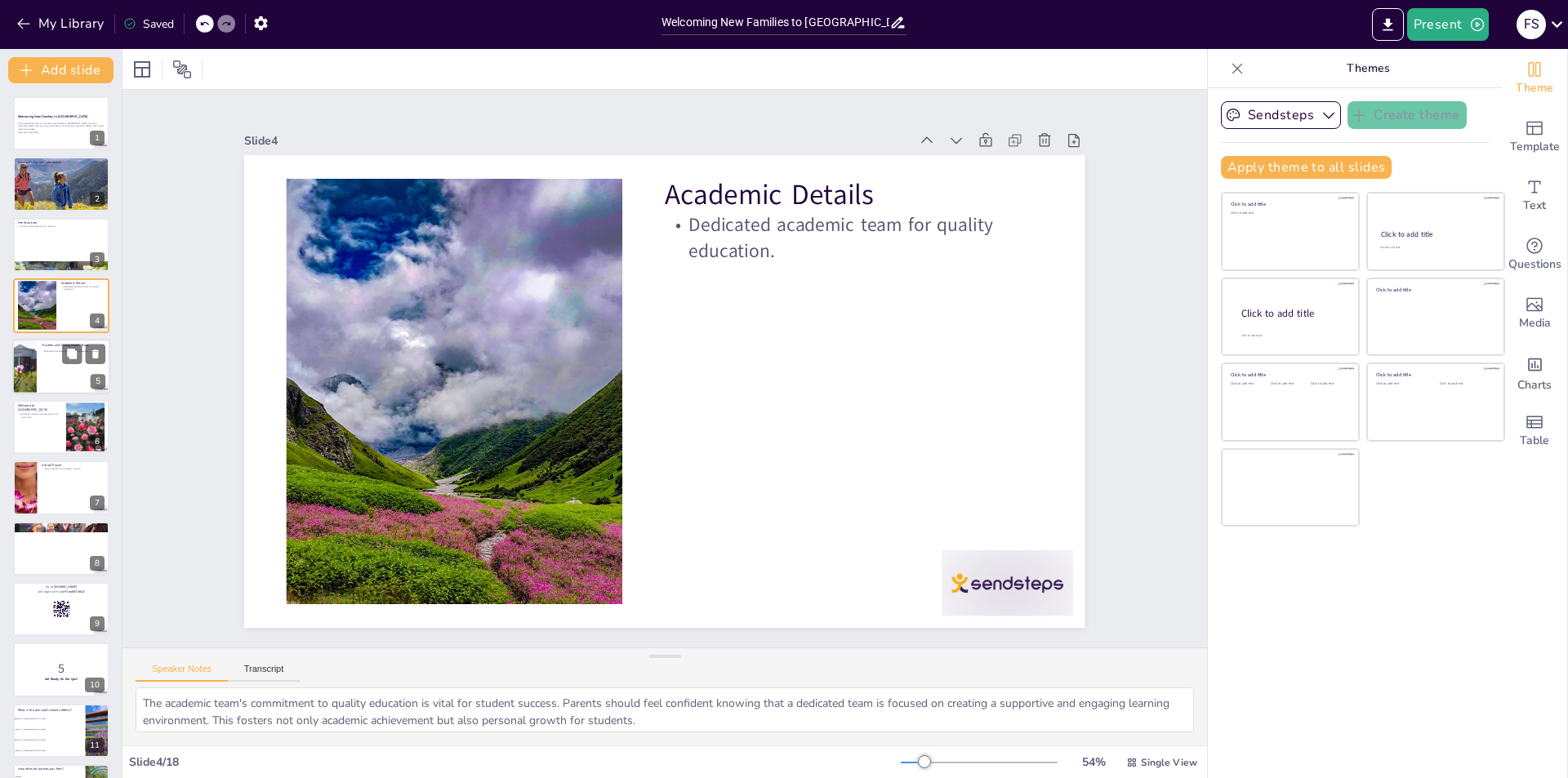
checkbox input "true"
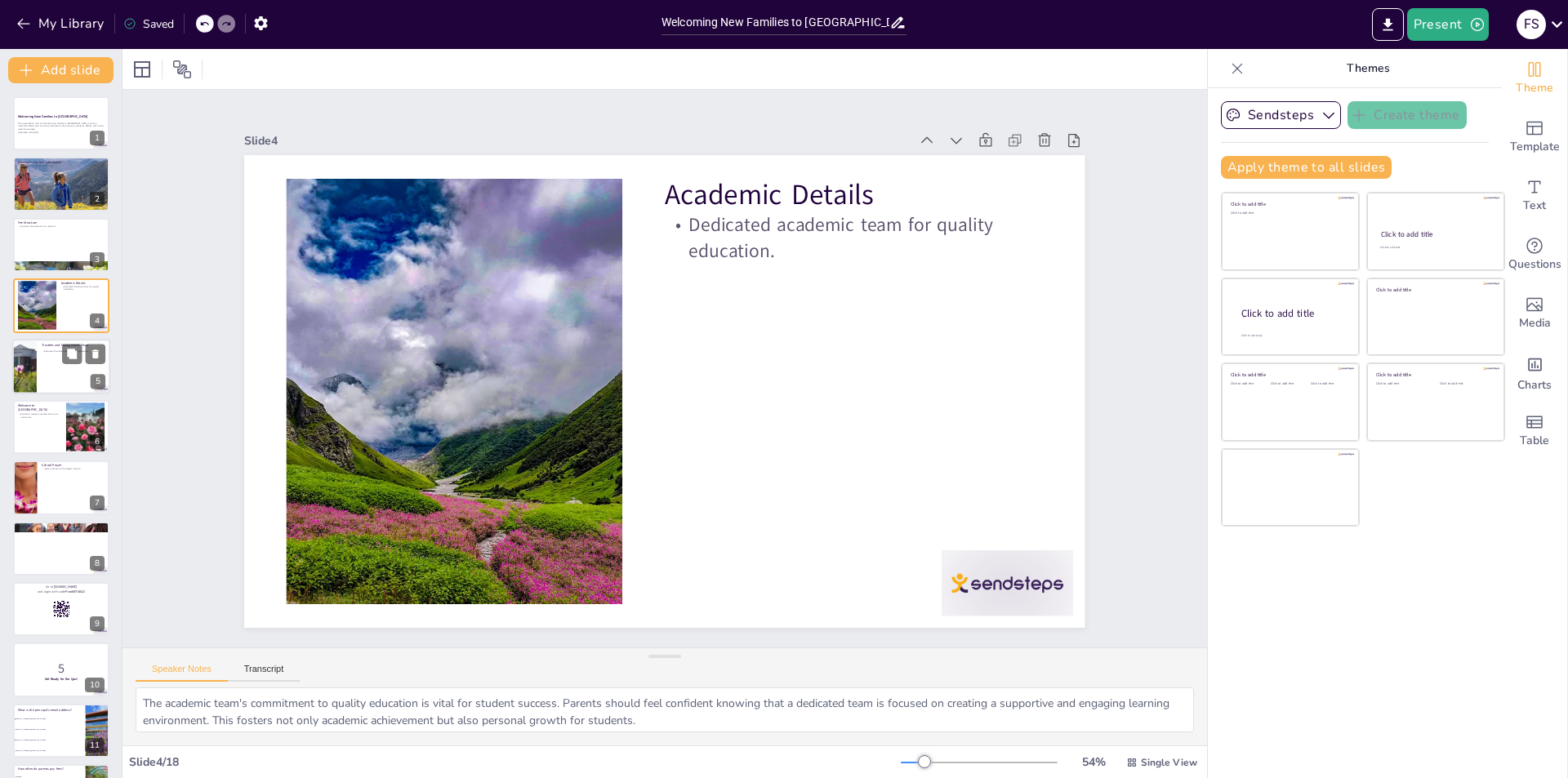
checkbox input "true"
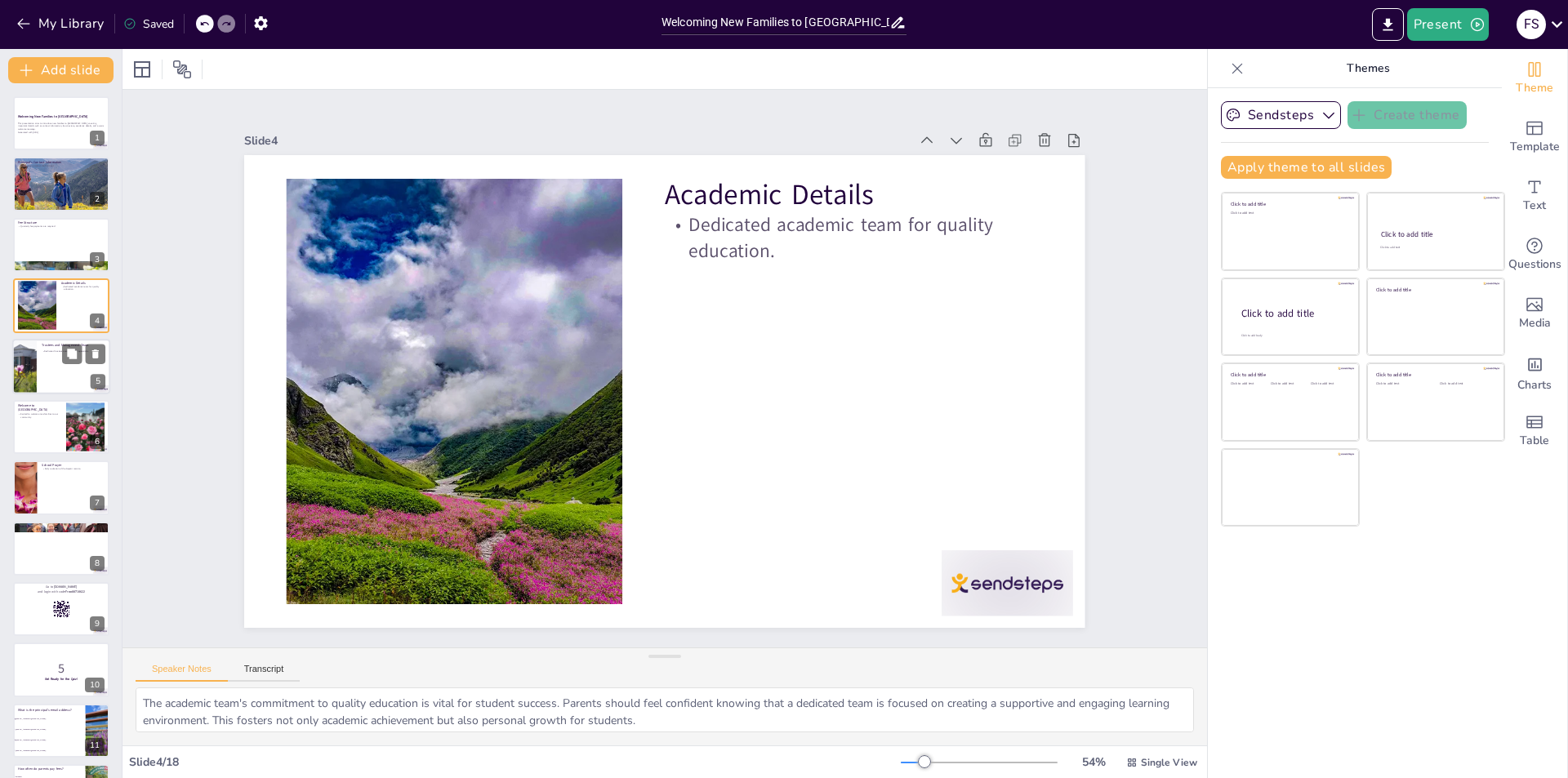
checkbox input "true"
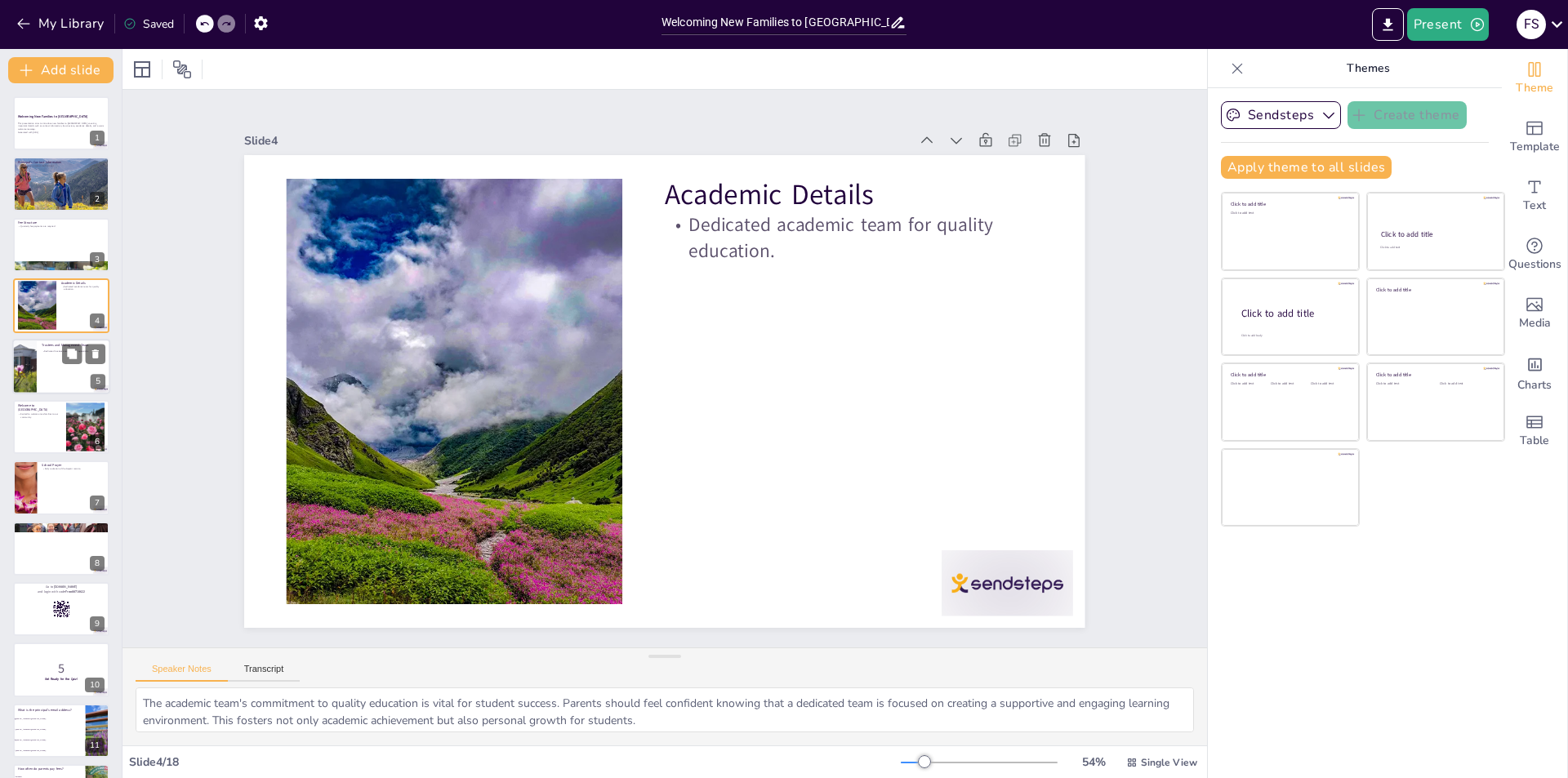
checkbox input "true"
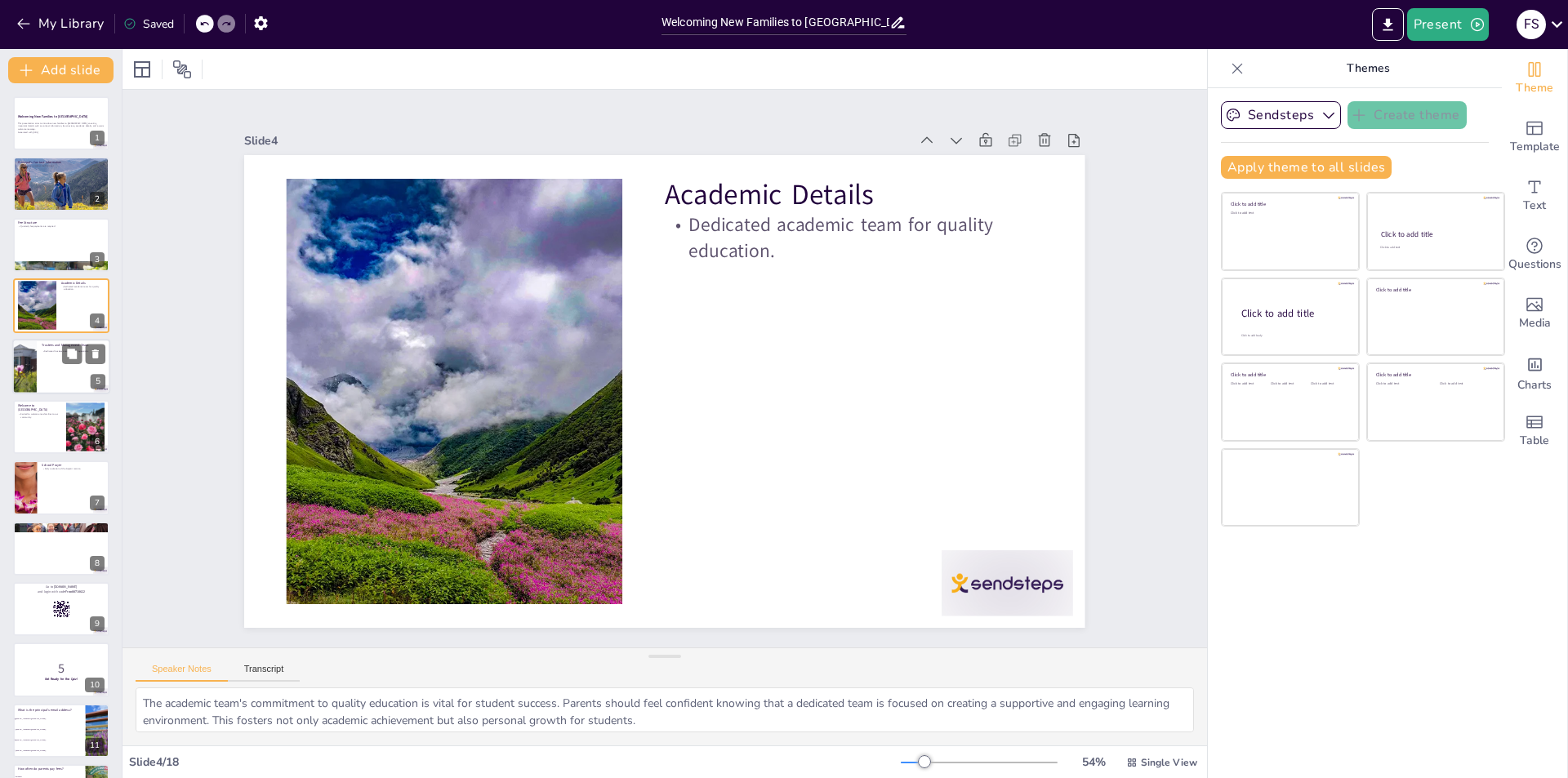
checkbox input "true"
click at [48, 369] on div at bounding box center [61, 366] width 98 height 56
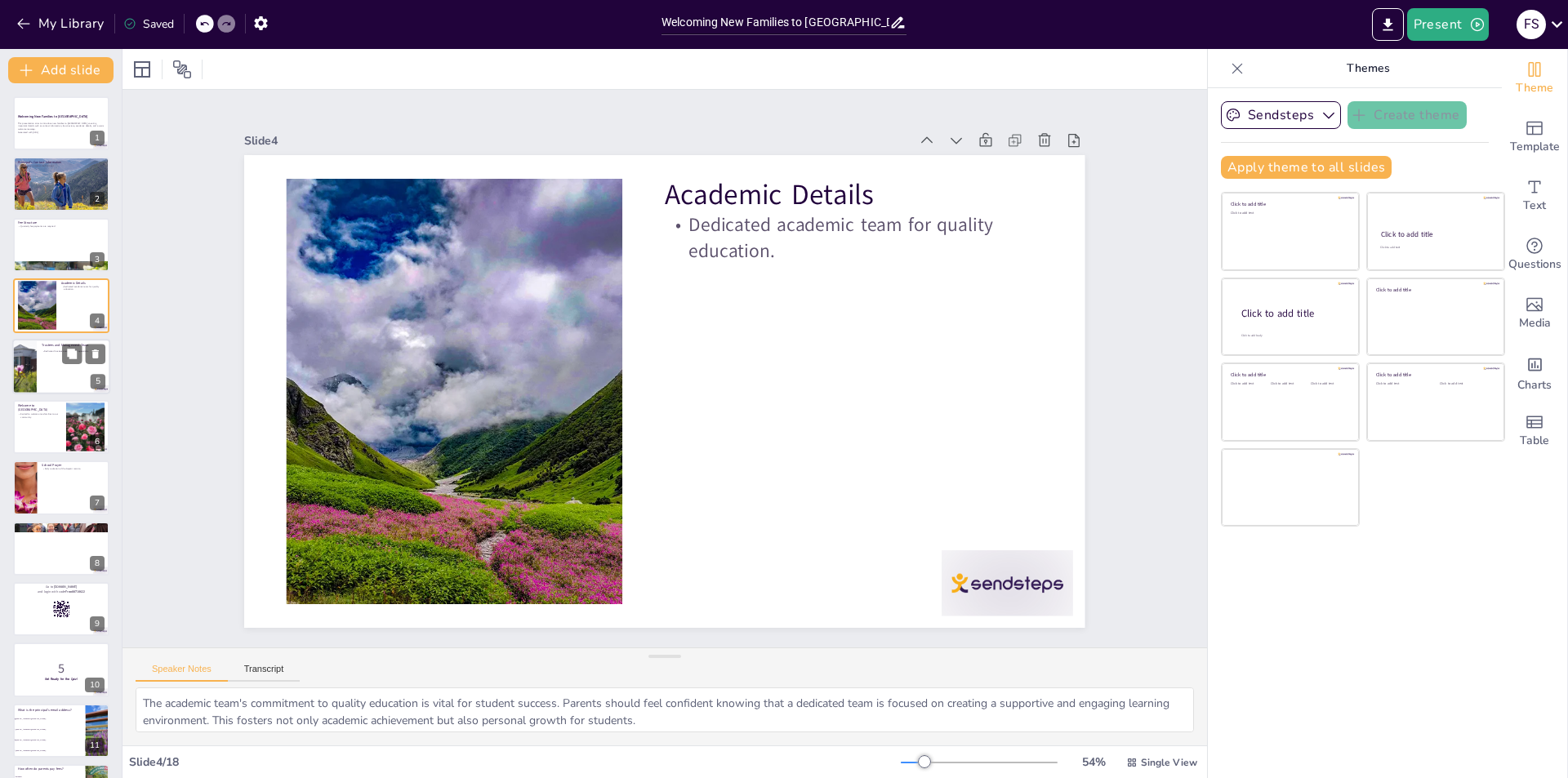
checkbox input "true"
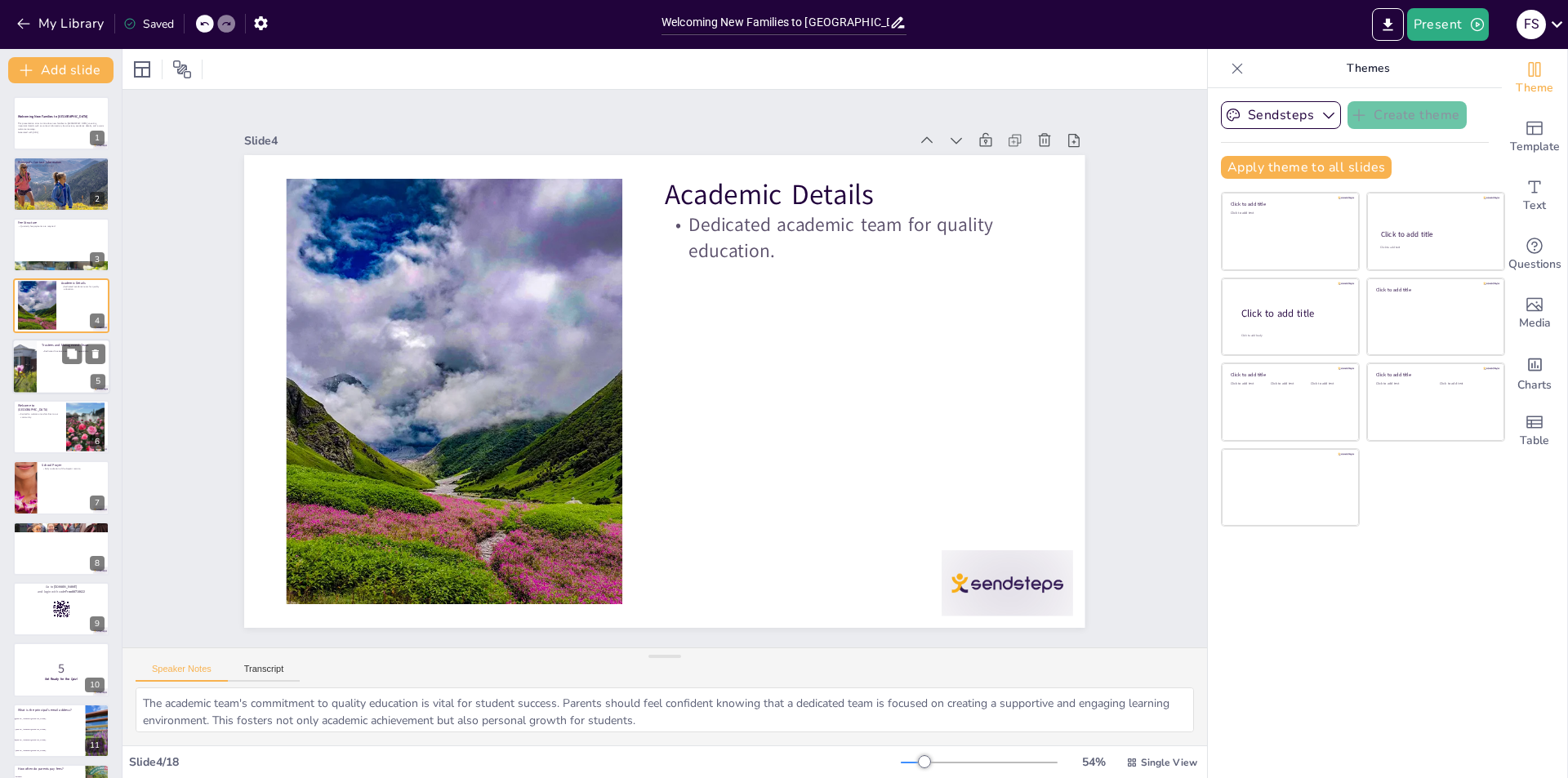
checkbox input "true"
type textarea "The management team plays a crucial role in ensuring the school's operations ru…"
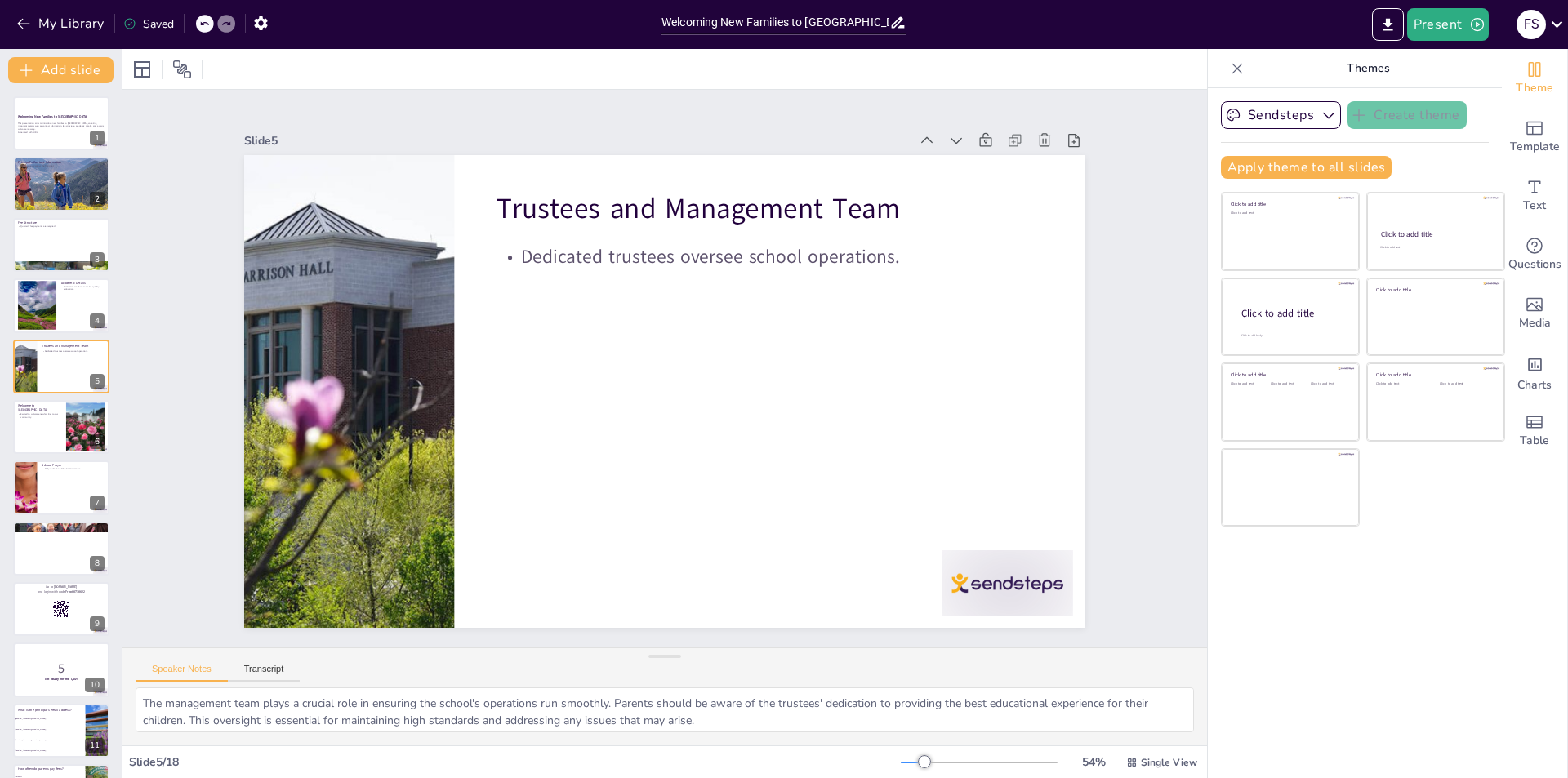
checkbox input "true"
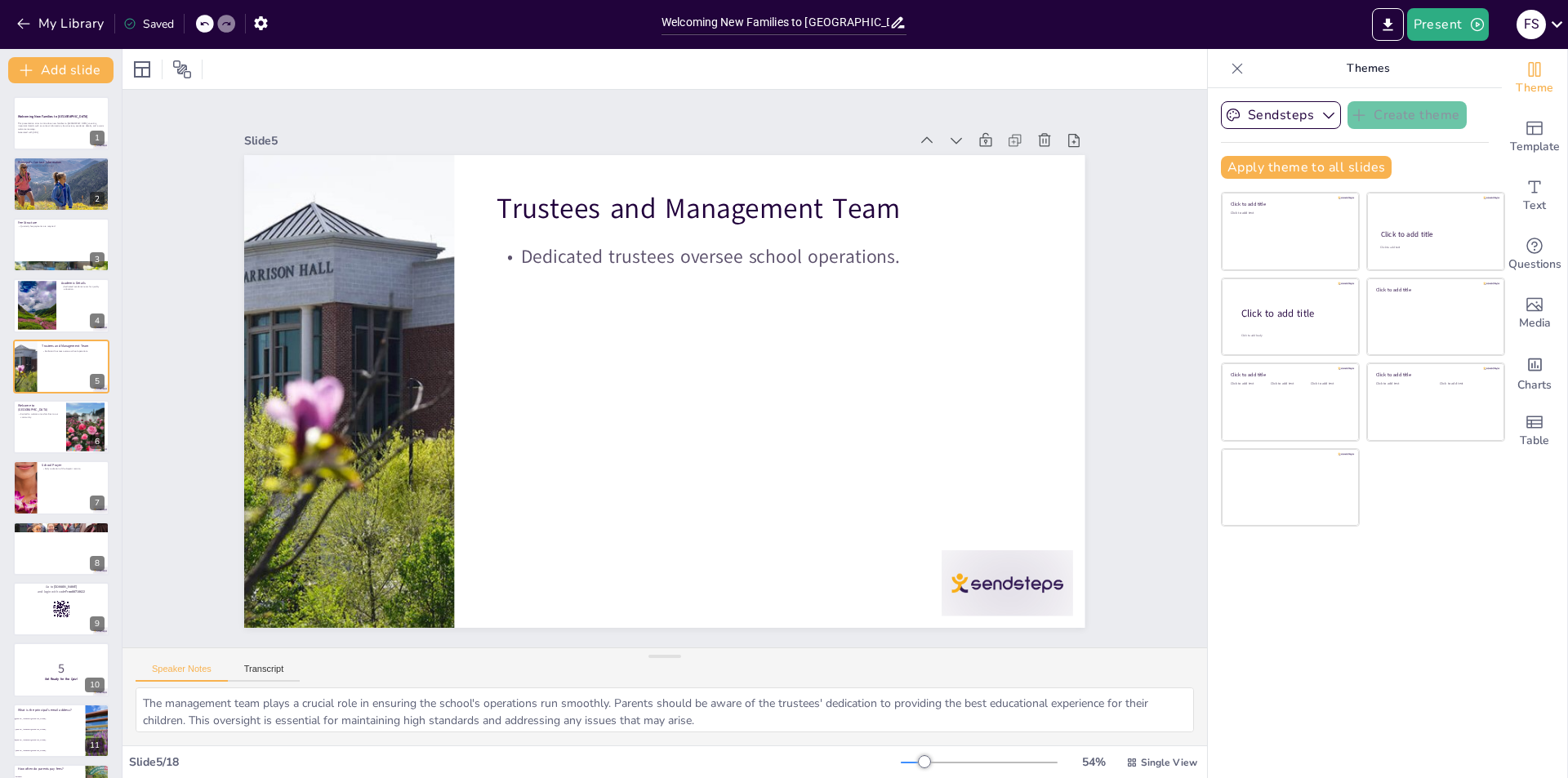
checkbox input "true"
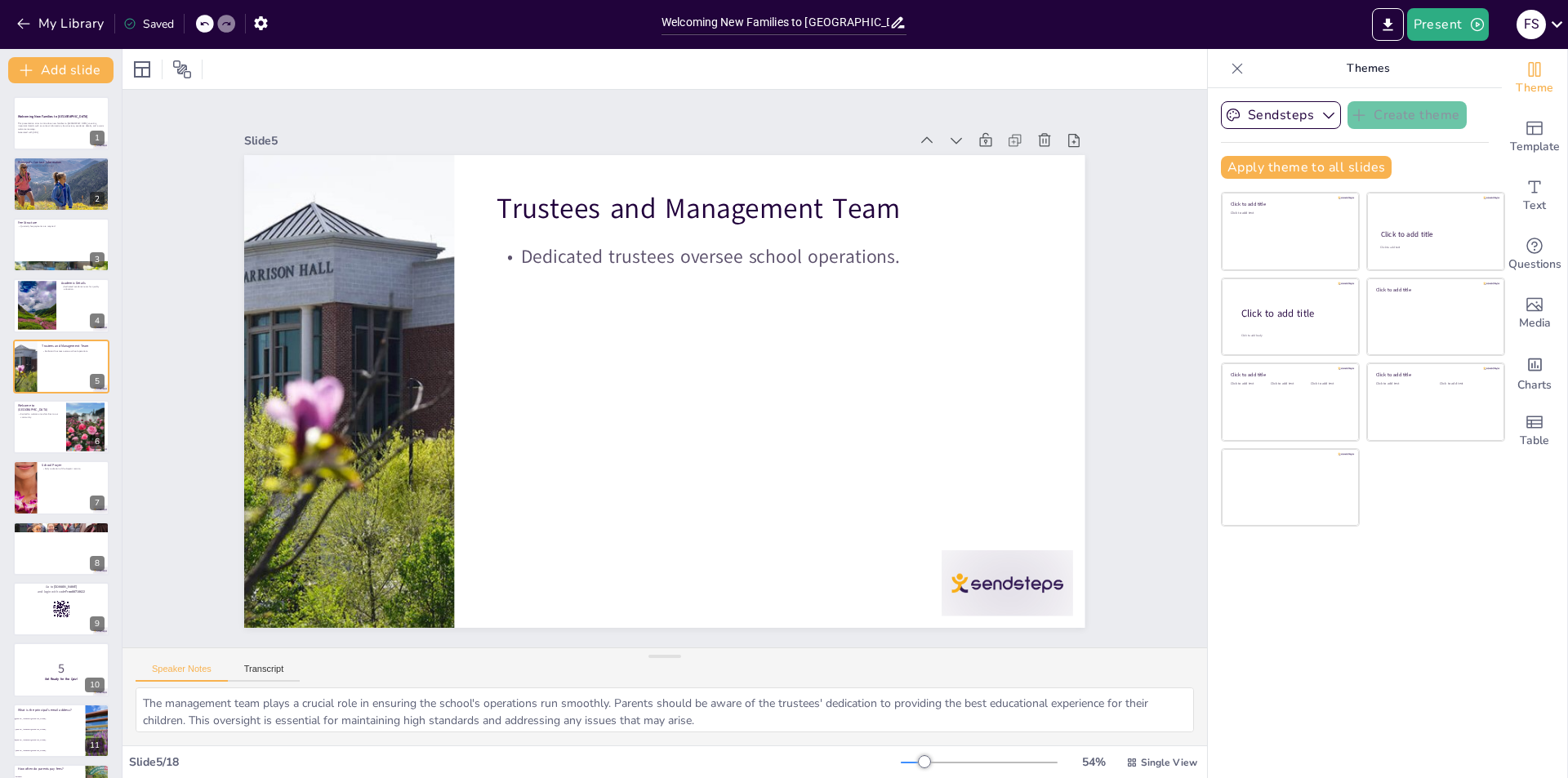
checkbox input "true"
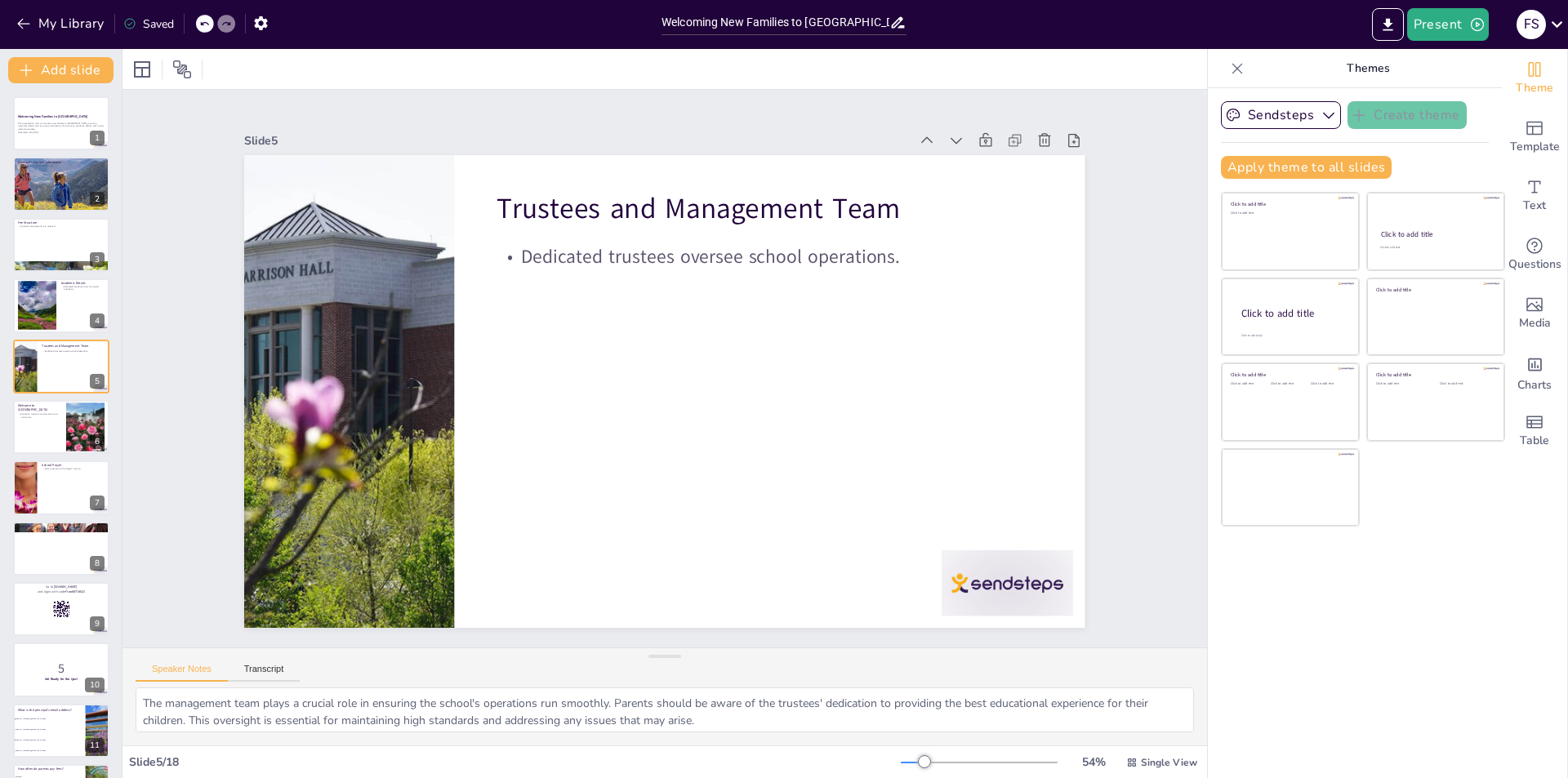
checkbox input "true"
click at [1269, 120] on button "Sendsteps" at bounding box center [1282, 115] width 120 height 28
checkbox input "true"
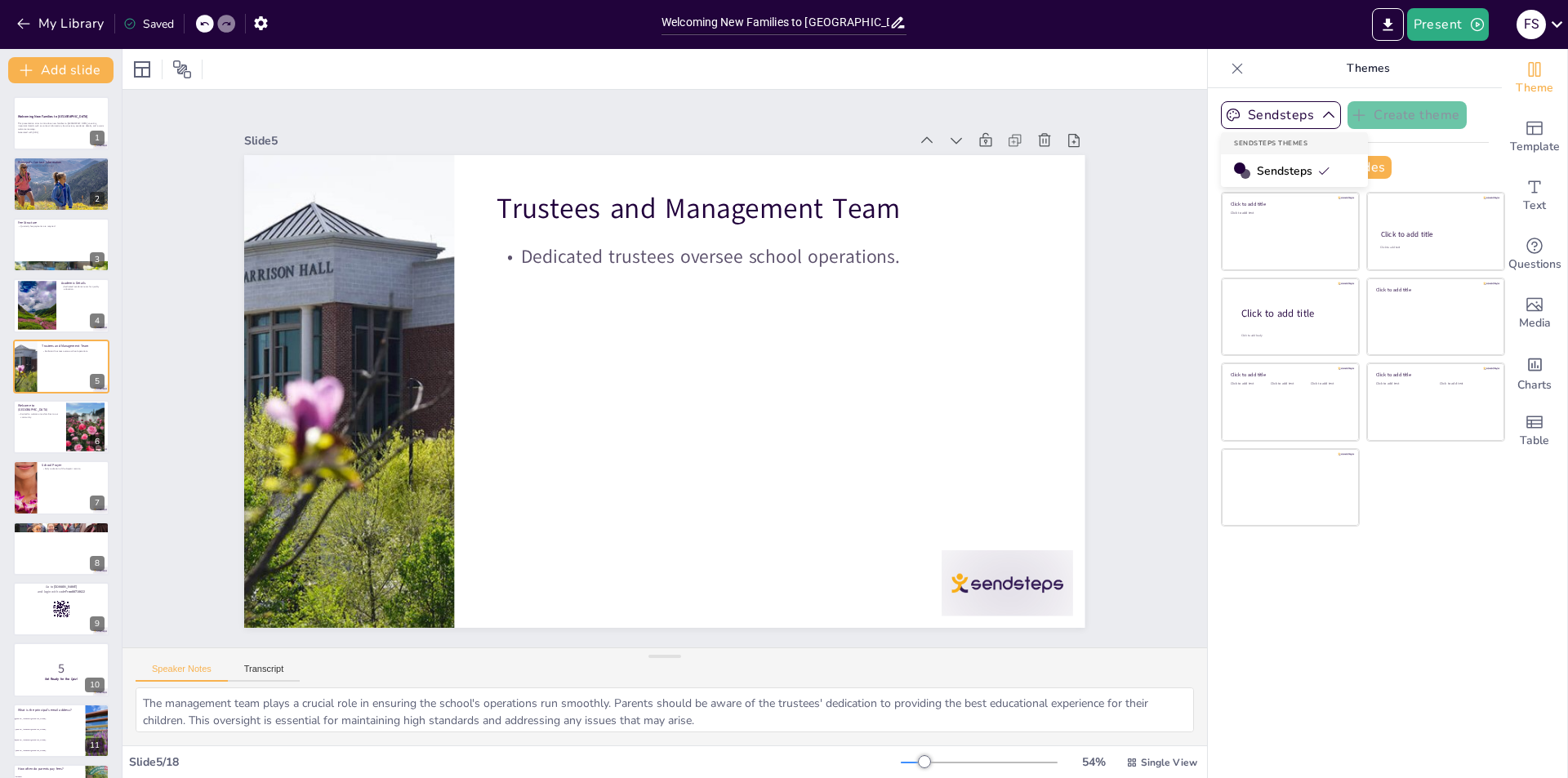
checkbox input "true"
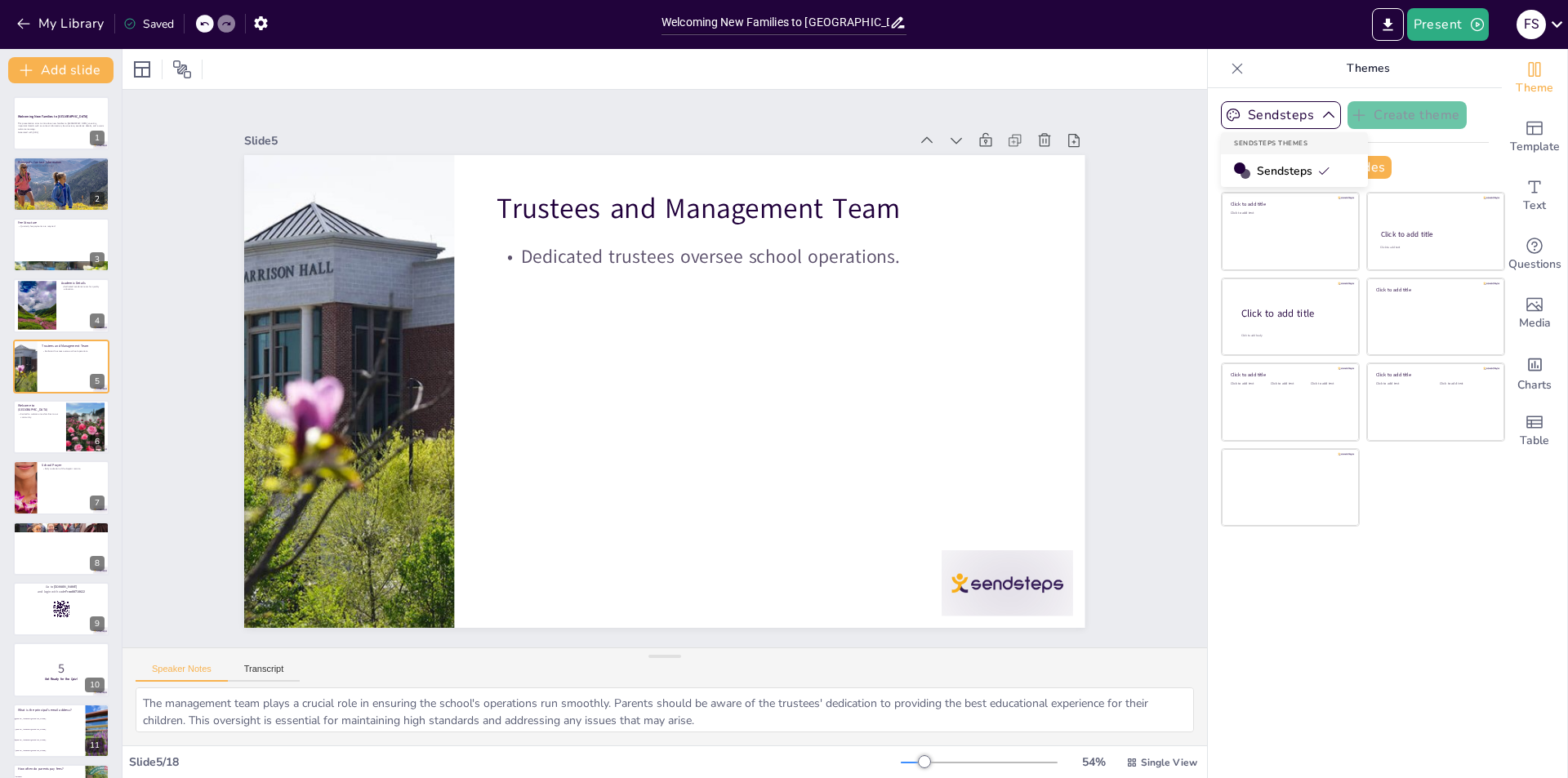
checkbox input "true"
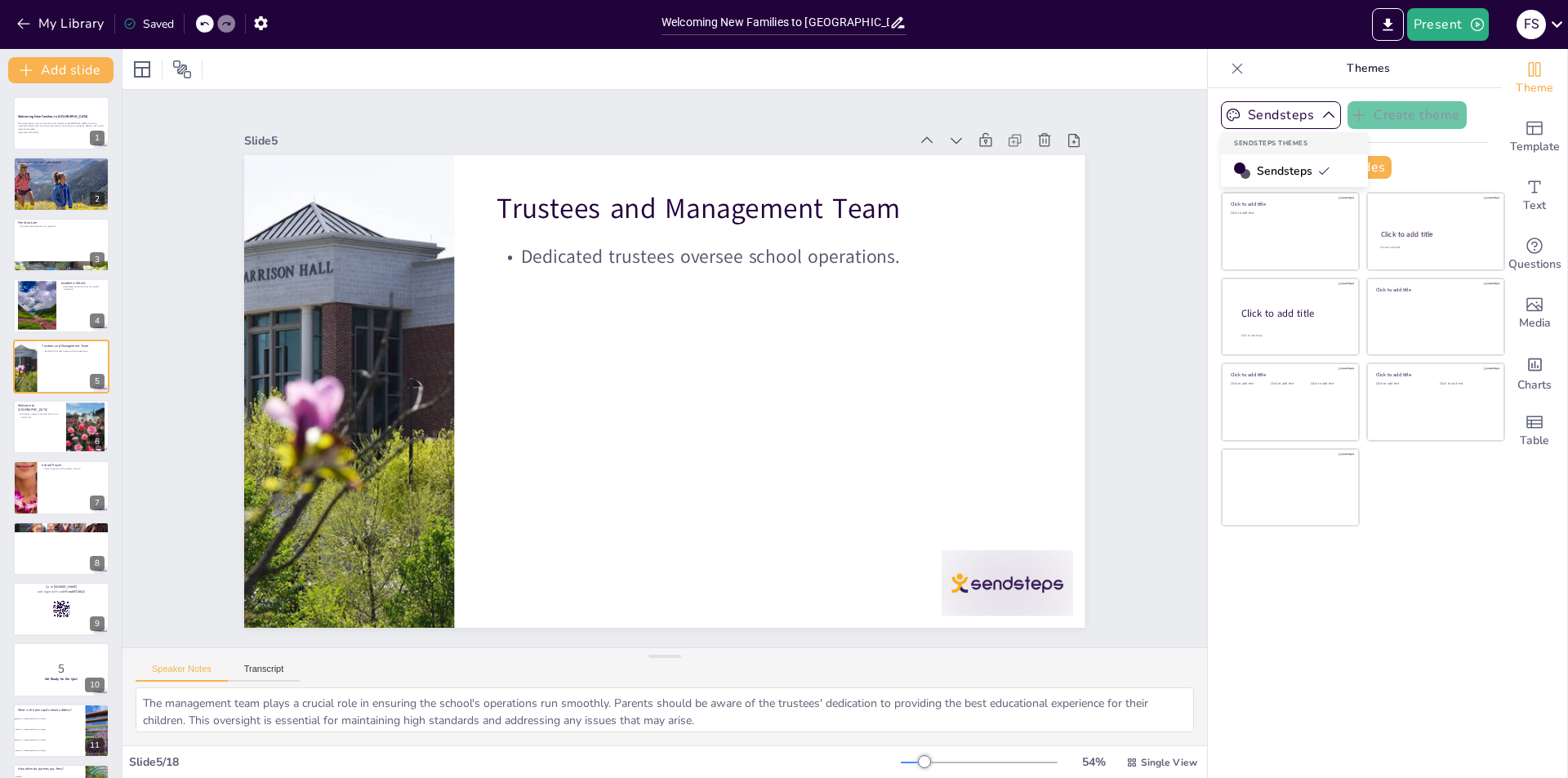
checkbox input "true"
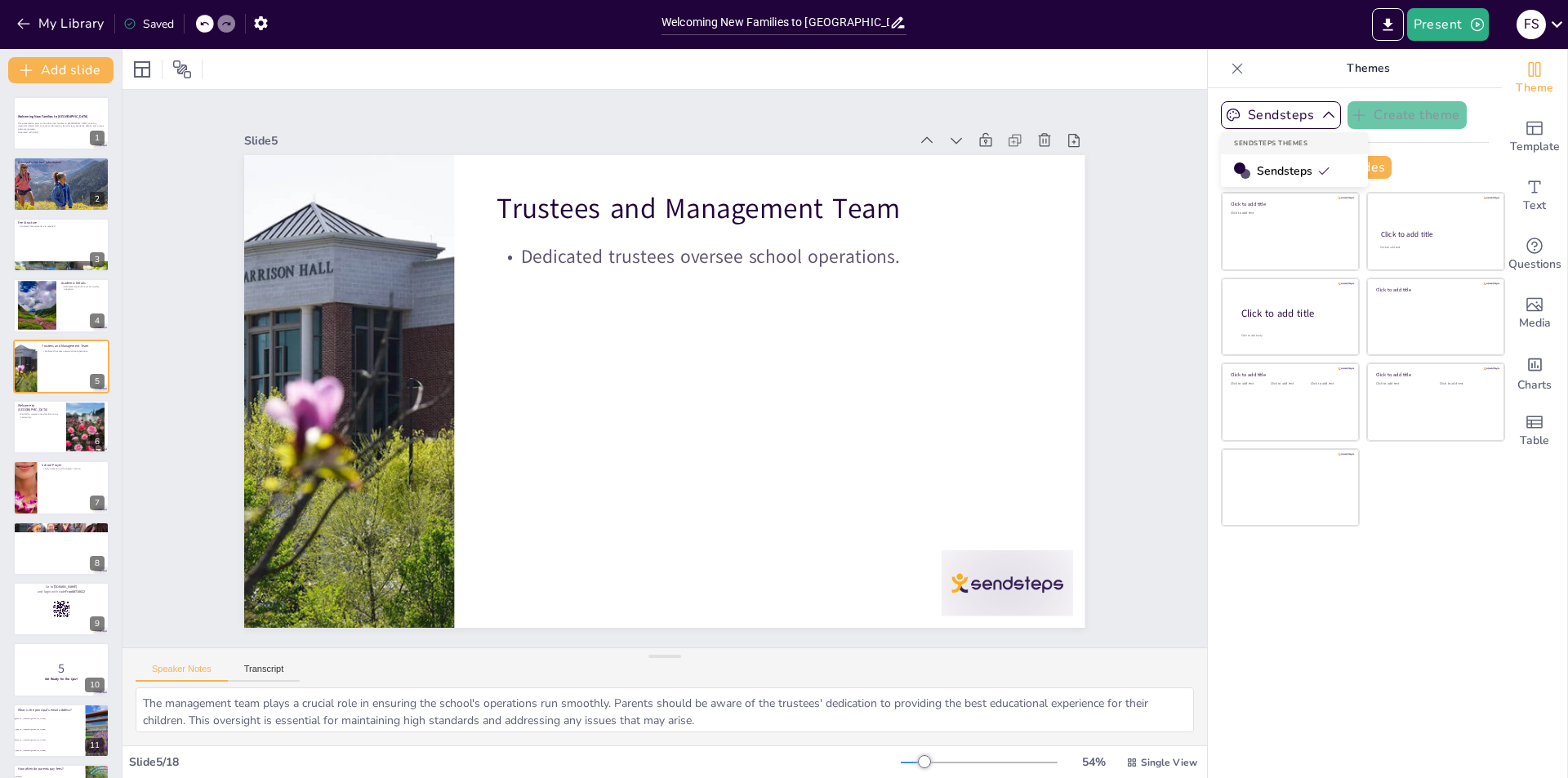
checkbox input "true"
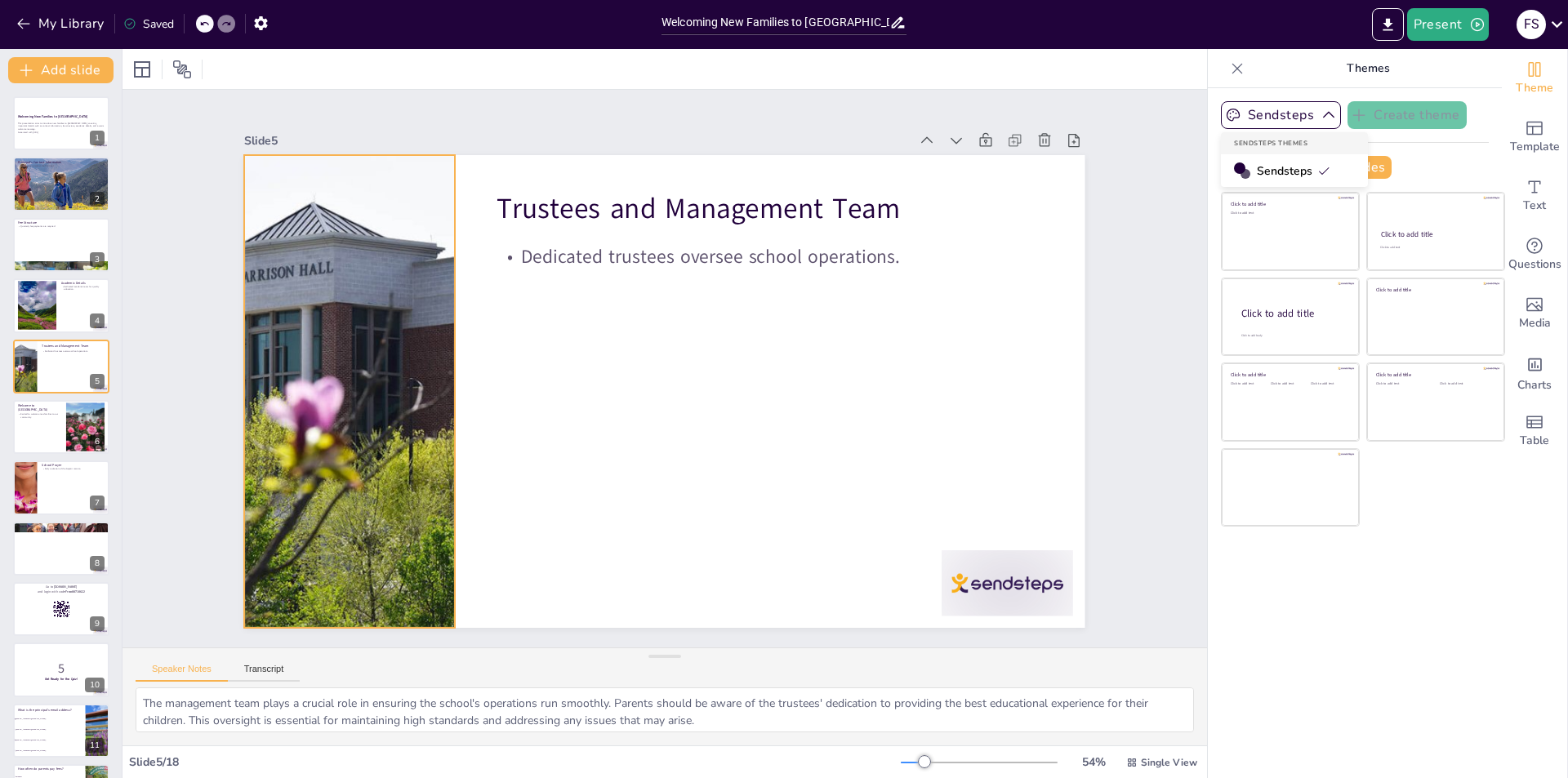
checkbox input "true"
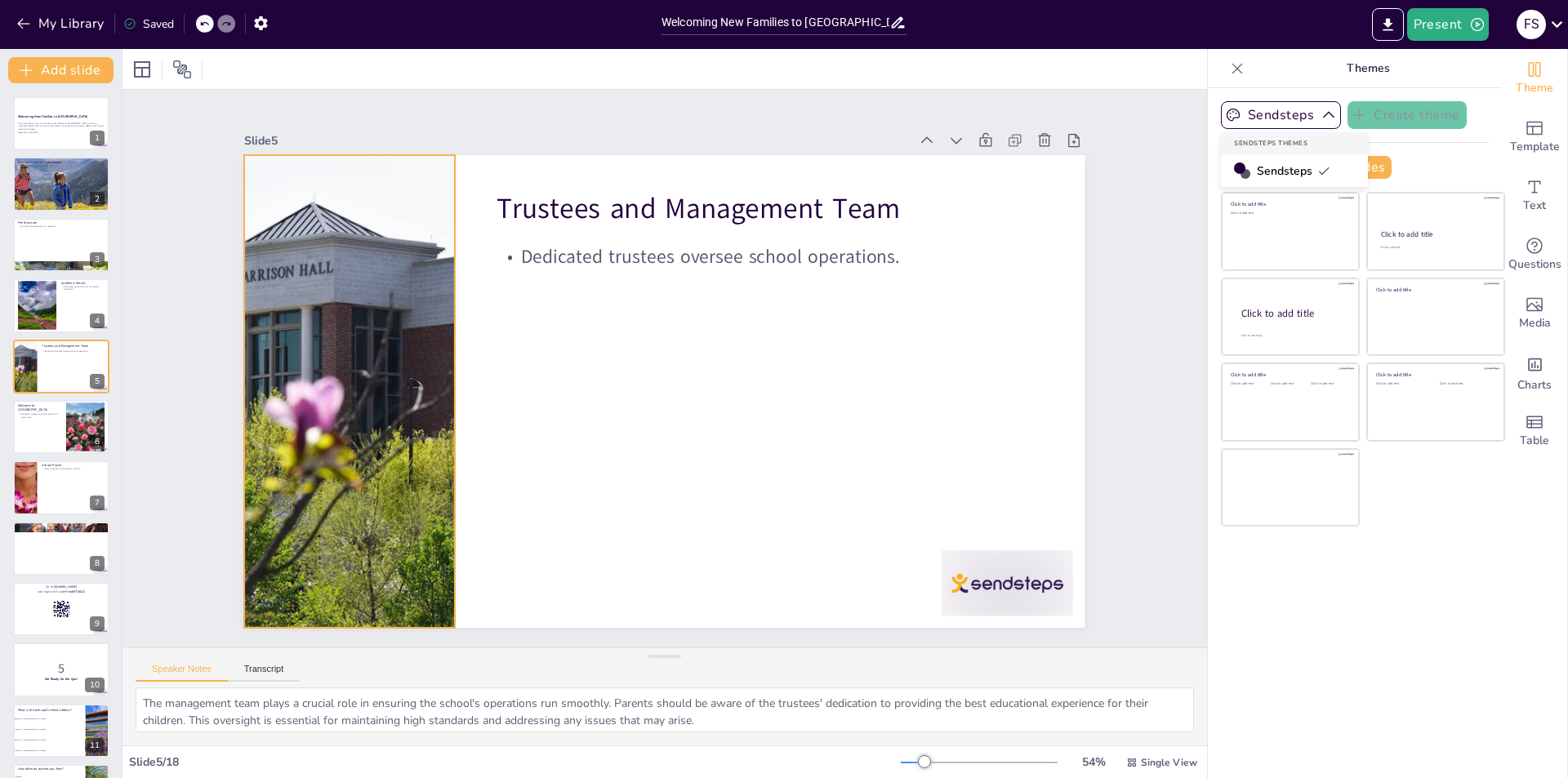
checkbox input "true"
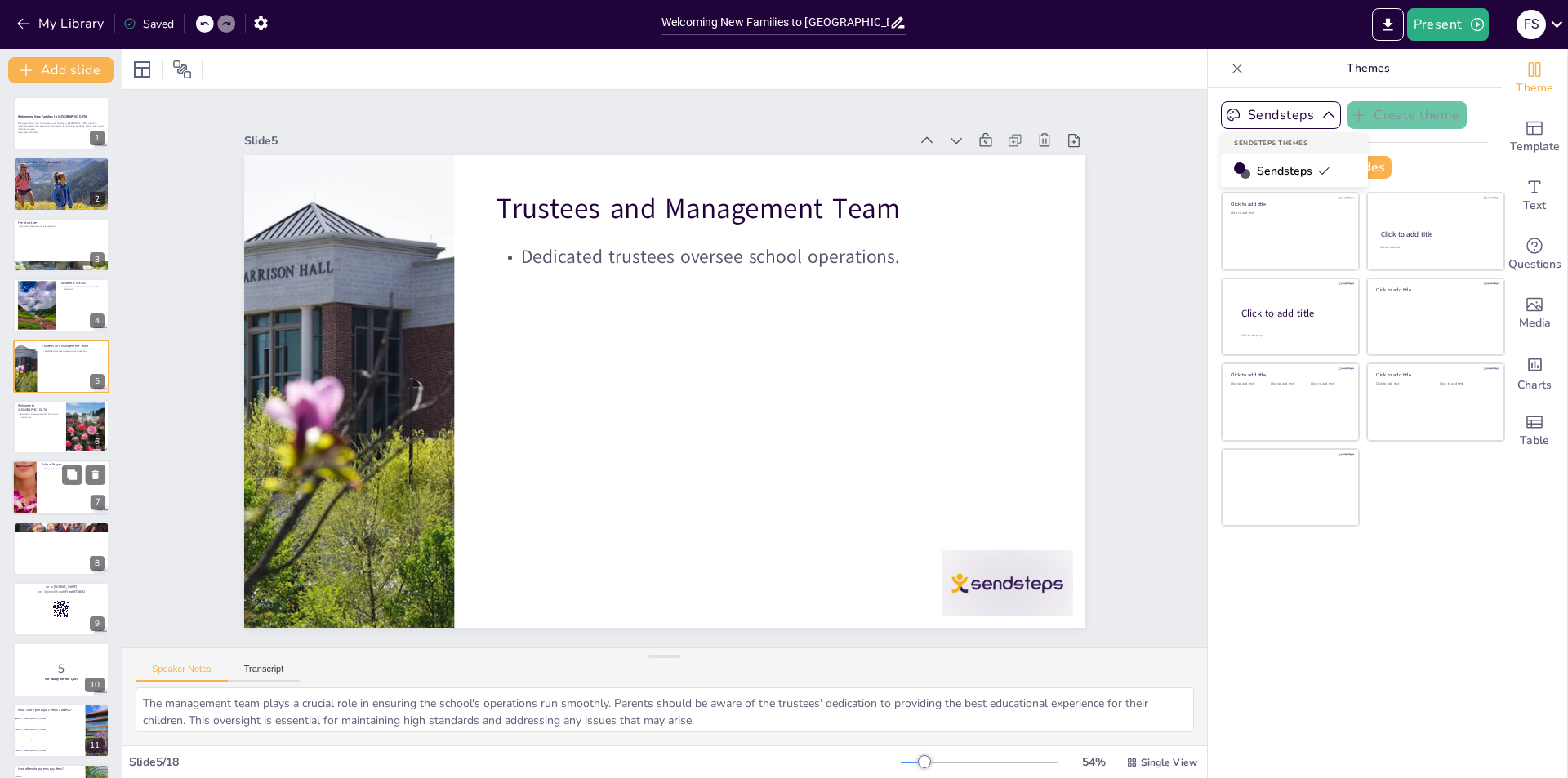
checkbox input "true"
click at [23, 513] on div at bounding box center [24, 488] width 73 height 56
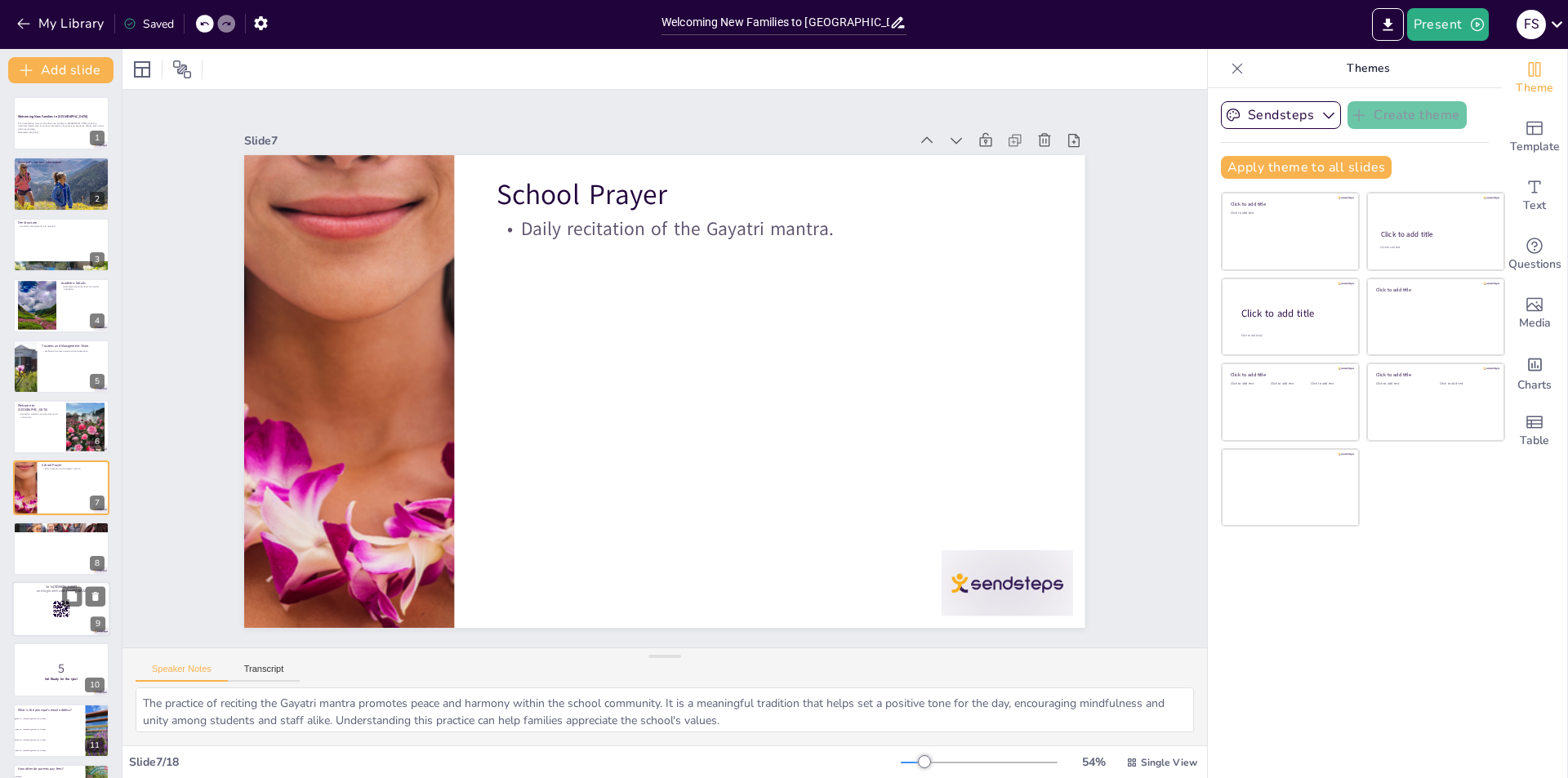
scroll to position [57, 0]
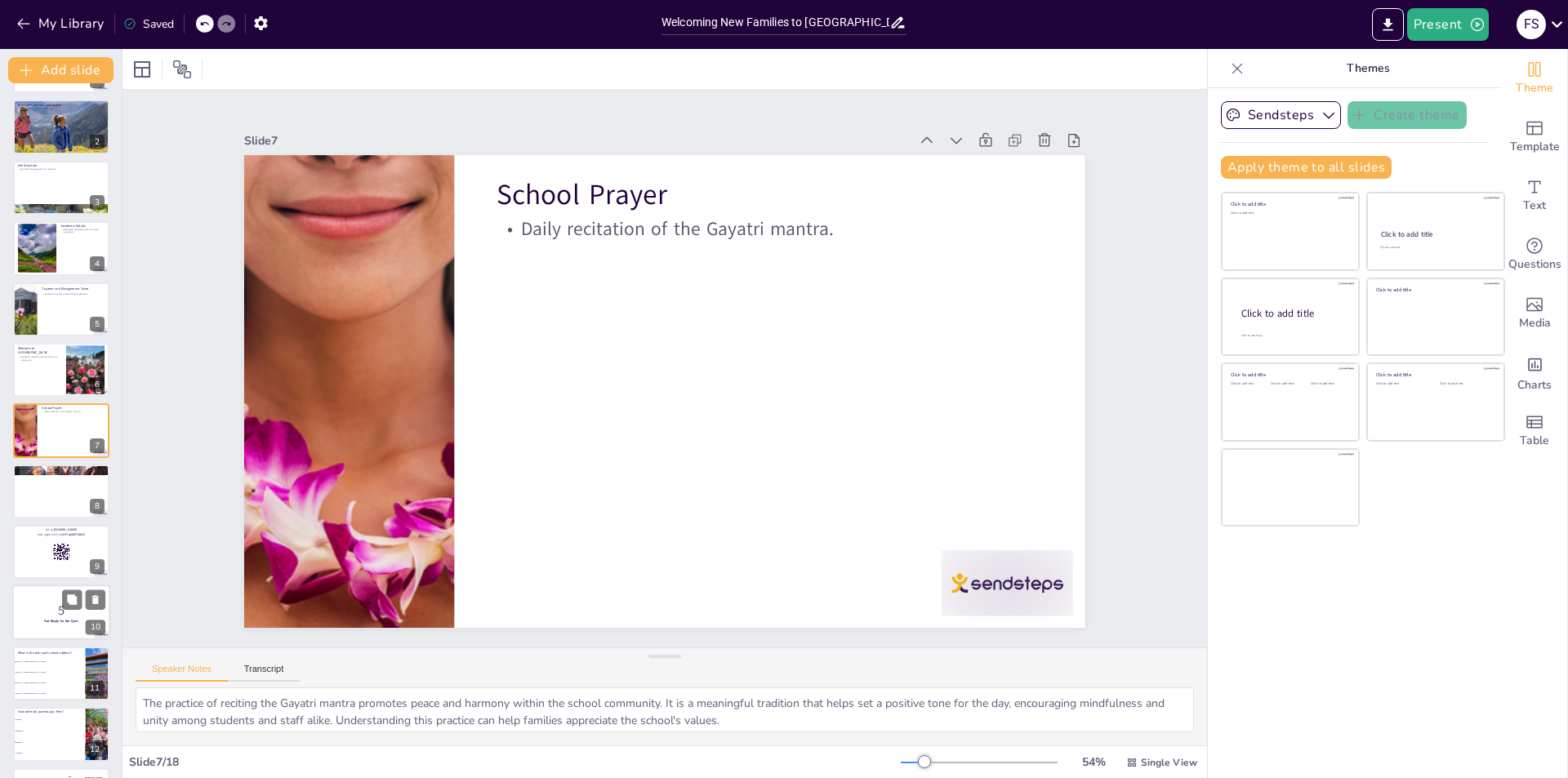
click at [21, 589] on div at bounding box center [61, 614] width 98 height 56
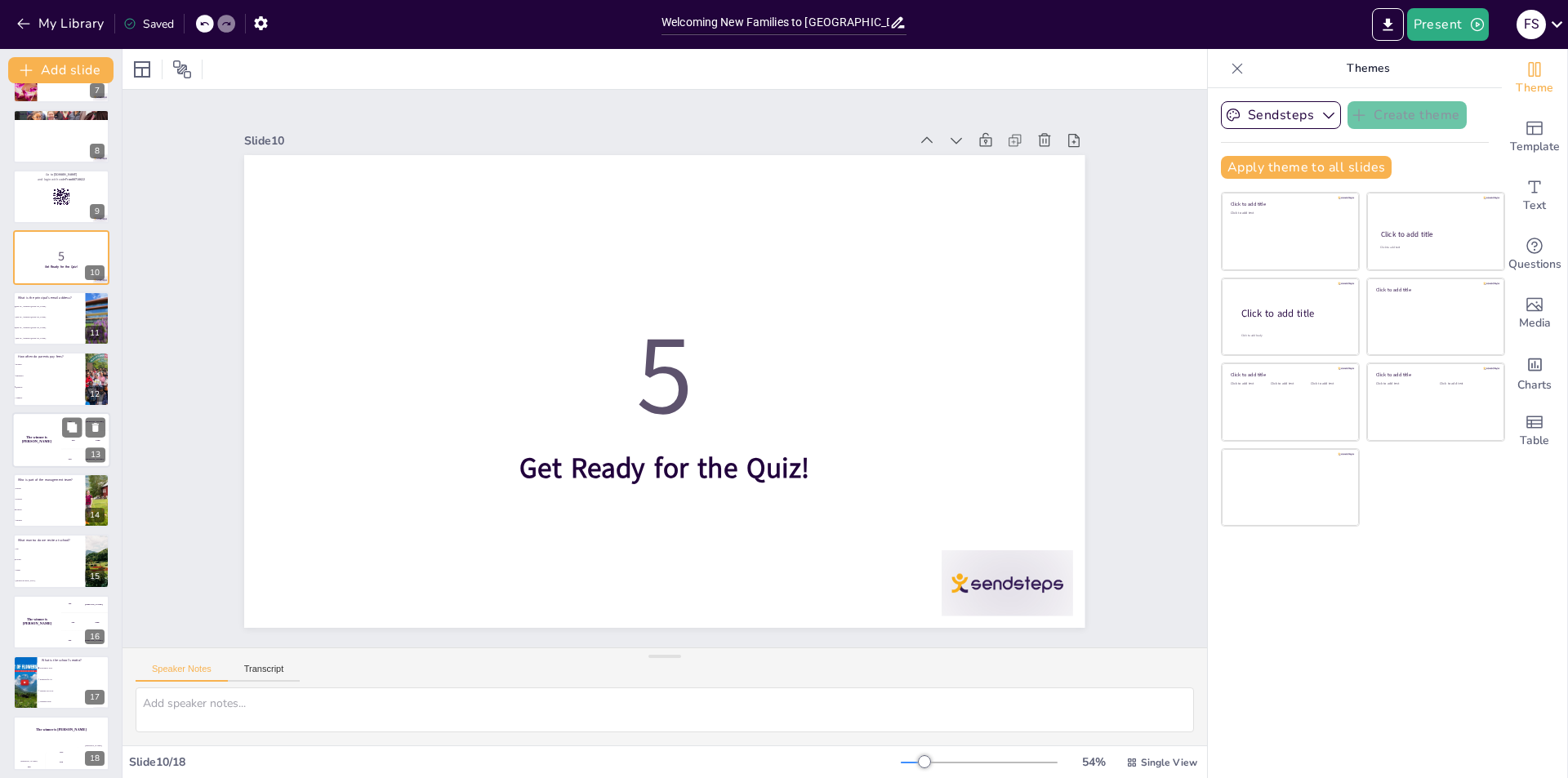
scroll to position [418, 0]
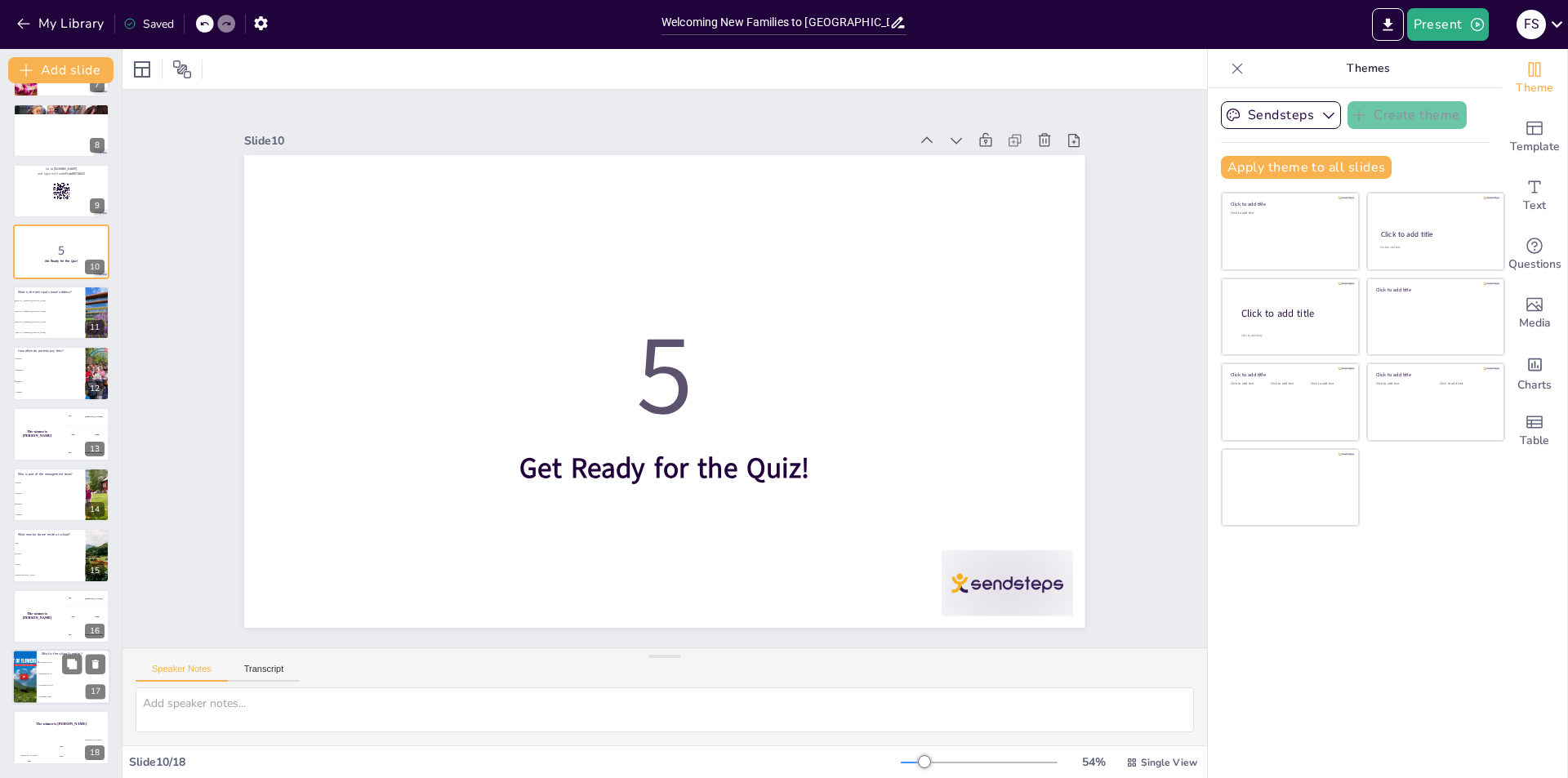
drag, startPoint x: 30, startPoint y: 632, endPoint x: 42, endPoint y: 667, distance: 37.0
click at [33, 630] on div "The winner is [PERSON_NAME]" at bounding box center [37, 616] width 48 height 54
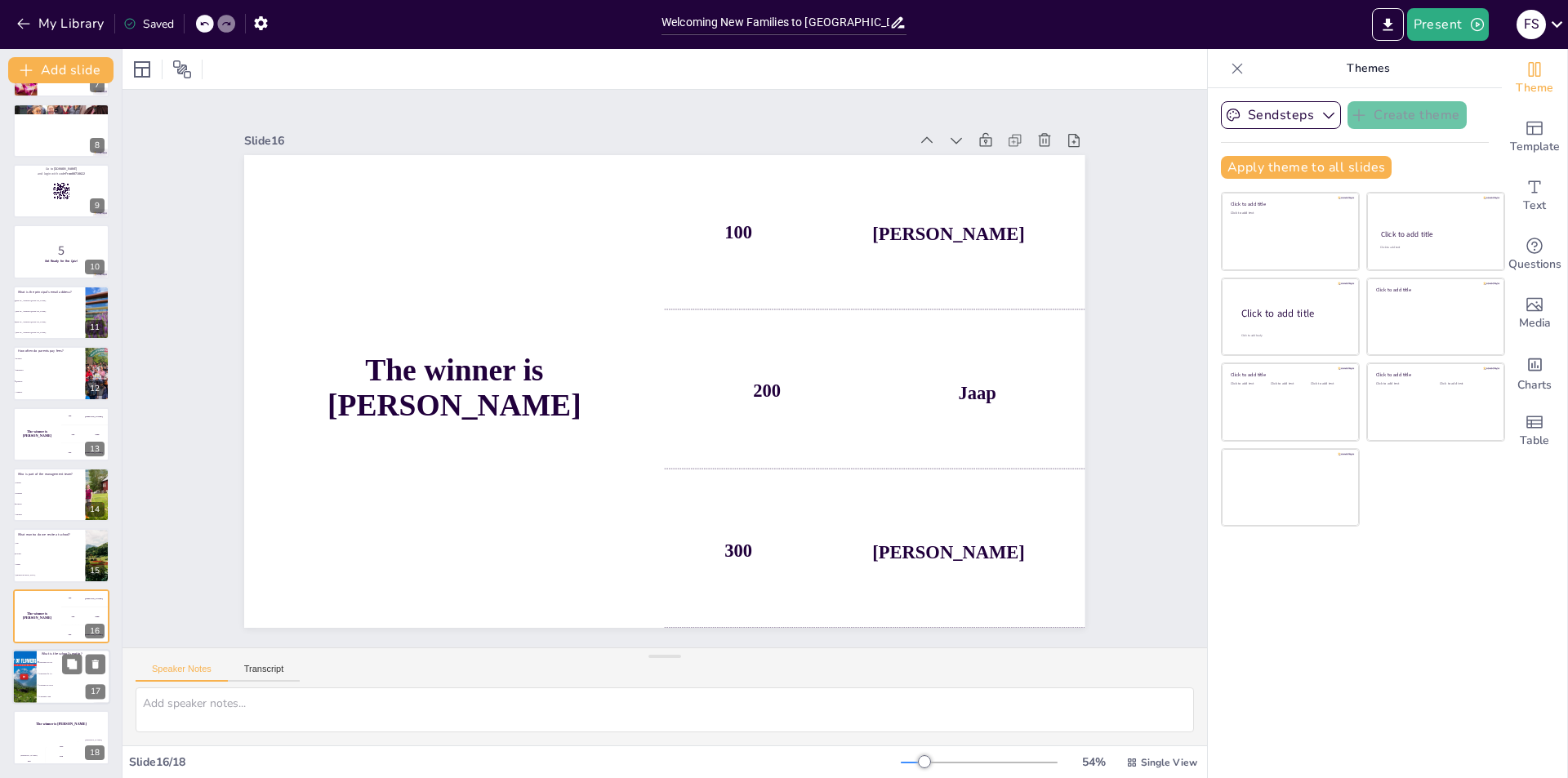
click at [42, 676] on li "Education for All" at bounding box center [73, 673] width 73 height 11
